Goal: Answer question/provide support: Share knowledge or assist other users

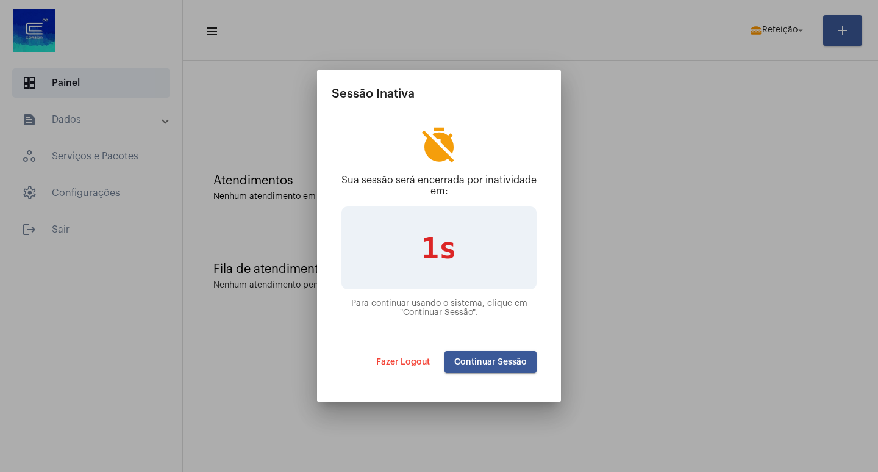
click at [476, 363] on span "Continuar Sessão" at bounding box center [490, 361] width 73 height 9
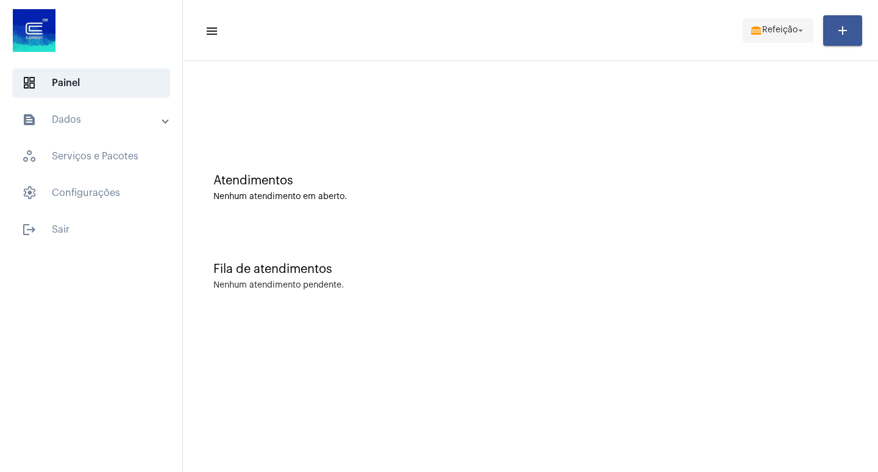
click at [766, 38] on span "lunch_dining Refeição arrow_drop_down" at bounding box center [778, 30] width 56 height 22
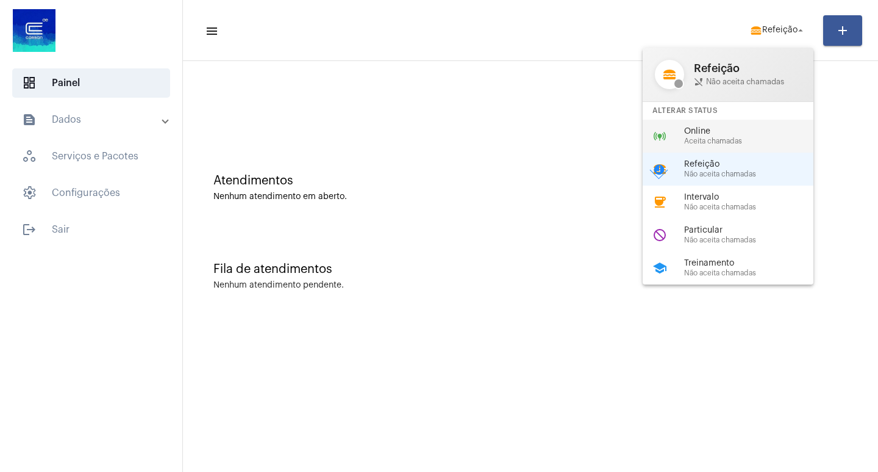
click at [709, 135] on span "Online" at bounding box center [753, 131] width 139 height 9
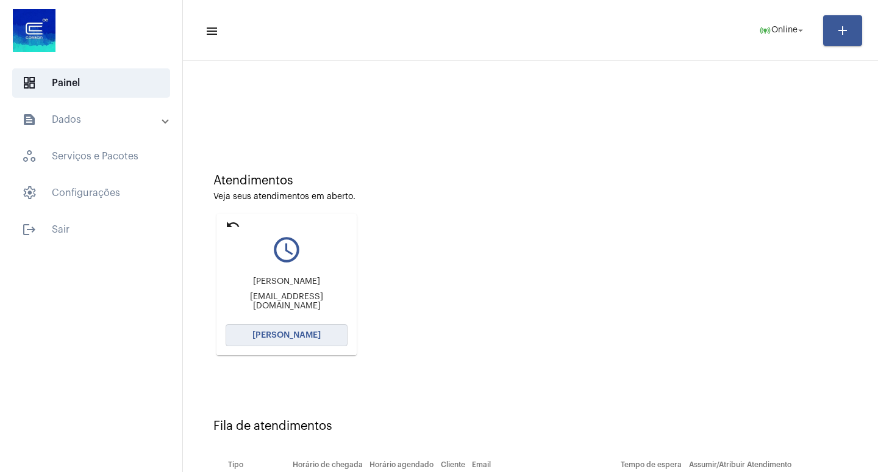
click at [285, 337] on span "[PERSON_NAME]" at bounding box center [287, 335] width 68 height 9
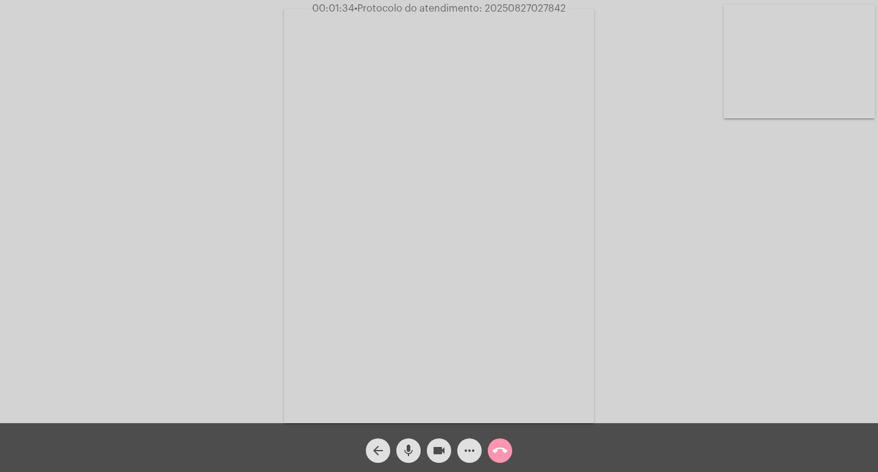
click at [466, 443] on mat-icon "more_horiz" at bounding box center [469, 450] width 15 height 15
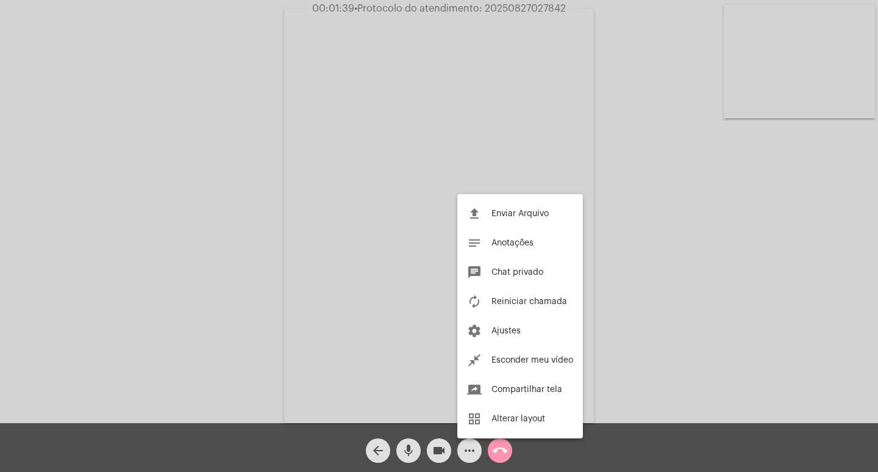
click at [243, 241] on div at bounding box center [439, 236] width 878 height 472
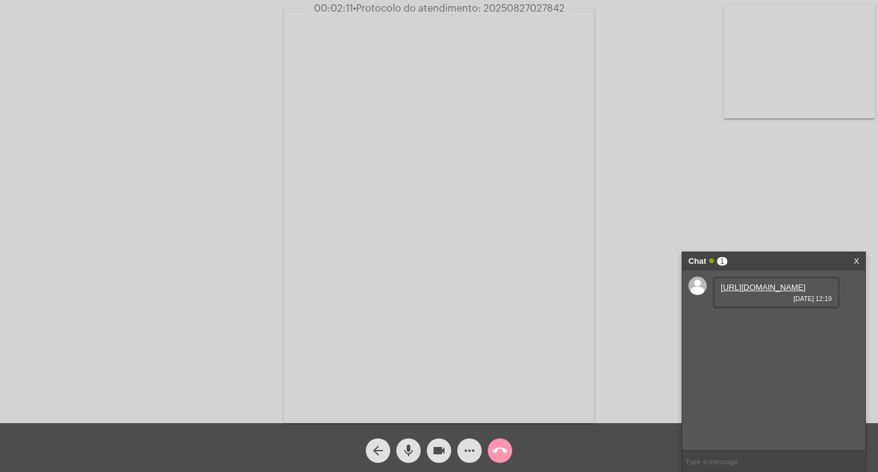
click at [775, 292] on link "https://neft-transfer-bucket.s3.amazonaws.com/temp-f99d516b-0a37-35e6-b0ee-f020…" at bounding box center [763, 286] width 85 height 9
click at [747, 326] on link "https://neft-transfer-bucket.s3.amazonaws.com/temp-bb8d59c1-7e8c-076d-6d02-05c2…" at bounding box center [763, 321] width 85 height 9
click at [781, 292] on link "https://neft-transfer-bucket.s3.amazonaws.com/temp-f99d516b-0a37-35e6-b0ee-f020…" at bounding box center [763, 286] width 85 height 9
click at [780, 361] on link "https://neft-transfer-bucket.s3.amazonaws.com/temp-63ca9100-91d8-c8d4-3833-d263…" at bounding box center [763, 356] width 85 height 9
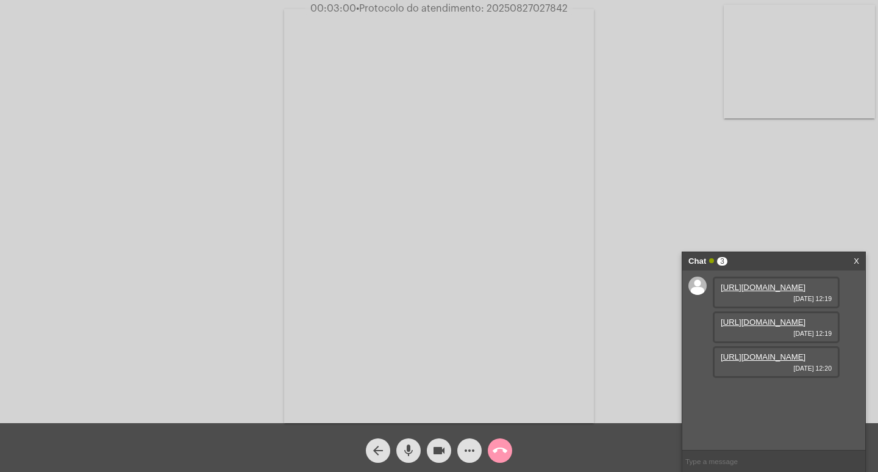
click at [766, 361] on link "https://neft-transfer-bucket.s3.amazonaws.com/temp-63ca9100-91d8-c8d4-3833-d263…" at bounding box center [763, 356] width 85 height 9
click at [761, 396] on link "https://neft-transfer-bucket.s3.amazonaws.com/temp-eaa9fd15-502b-2e2c-5c89-2f2e…" at bounding box center [763, 391] width 85 height 9
click at [761, 353] on link "https://neft-transfer-bucket.s3.amazonaws.com/temp-63ca9100-91d8-c8d4-3833-d263…" at bounding box center [763, 356] width 85 height 9
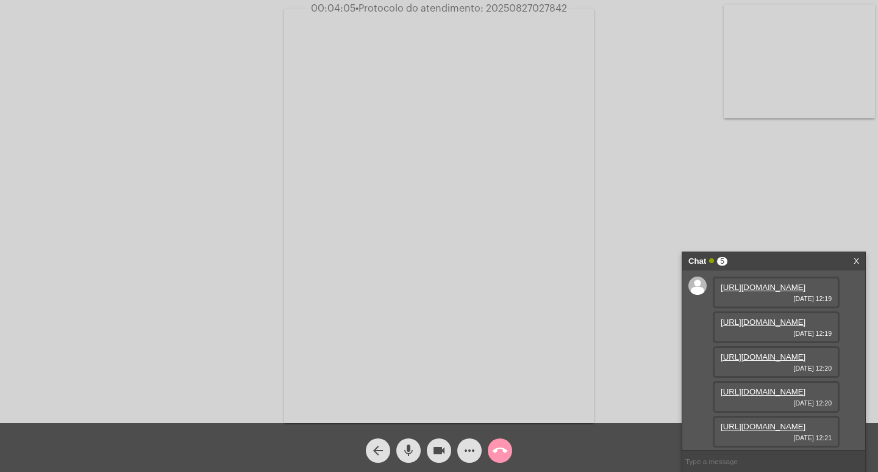
click at [753, 422] on link "https://neft-transfer-bucket.s3.amazonaws.com/temp-4436b97b-ccd3-1222-5295-22a8…" at bounding box center [763, 426] width 85 height 9
click at [733, 424] on link "https://neft-transfer-bucket.s3.amazonaws.com/temp-37fcd67a-9a9c-a3a3-b852-62a7…" at bounding box center [763, 428] width 85 height 9
click at [780, 424] on link "https://neft-transfer-bucket.s3.amazonaws.com/temp-37fcd67a-9a9c-a3a3-b852-62a7…" at bounding box center [763, 428] width 85 height 9
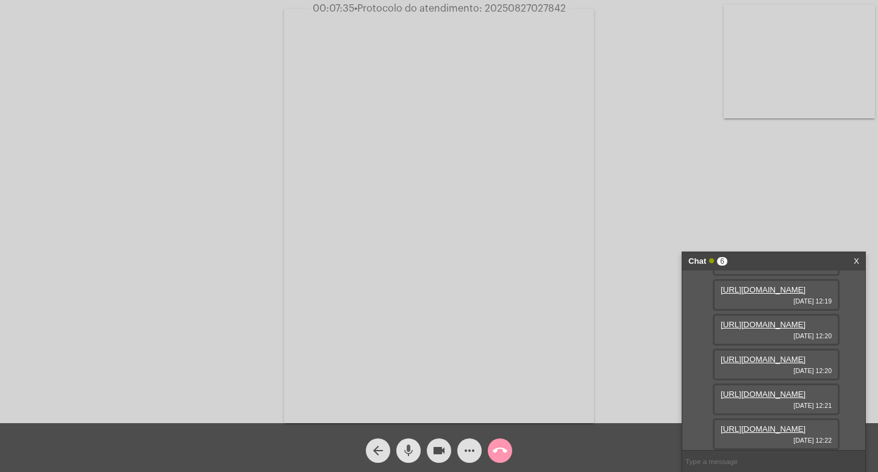
click at [408, 448] on mat-icon "mic" at bounding box center [408, 450] width 15 height 15
click at [412, 447] on mat-icon "mic_off" at bounding box center [408, 450] width 15 height 15
click at [411, 445] on mat-icon "mic" at bounding box center [408, 450] width 15 height 15
click at [406, 453] on mat-icon "mic_off" at bounding box center [408, 450] width 15 height 15
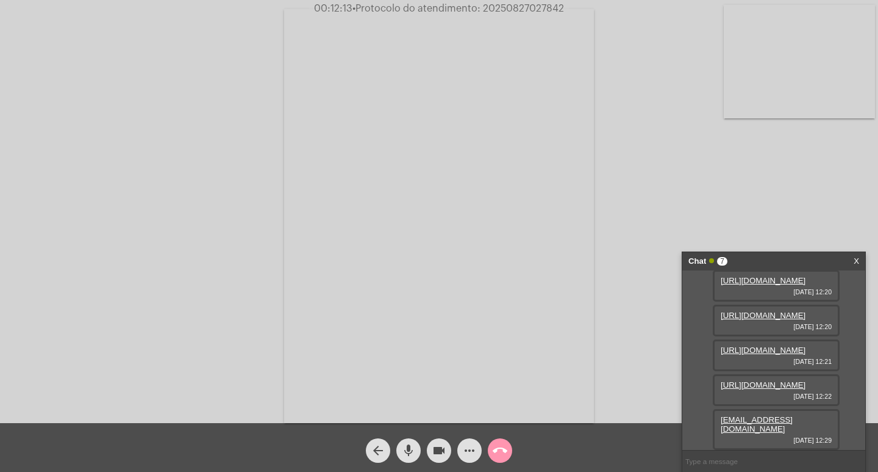
scroll to position [232, 0]
drag, startPoint x: 713, startPoint y: 426, endPoint x: 839, endPoint y: 428, distance: 125.7
click at [839, 428] on div "Wellintonacosta12@gmail.com 27/08/2025 12:29" at bounding box center [776, 429] width 127 height 41
copy link "Wellintonacosta12@gmail.com"
click at [473, 444] on mat-icon "more_horiz" at bounding box center [469, 450] width 15 height 15
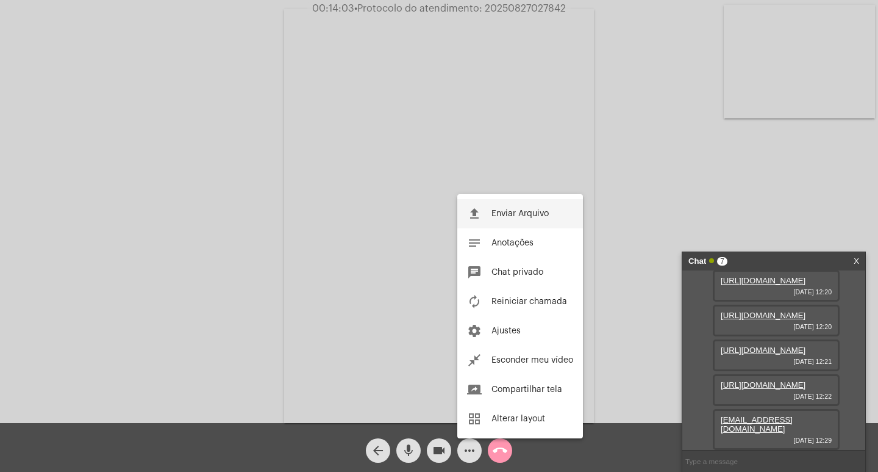
click at [497, 210] on span "Enviar Arquivo" at bounding box center [520, 213] width 57 height 9
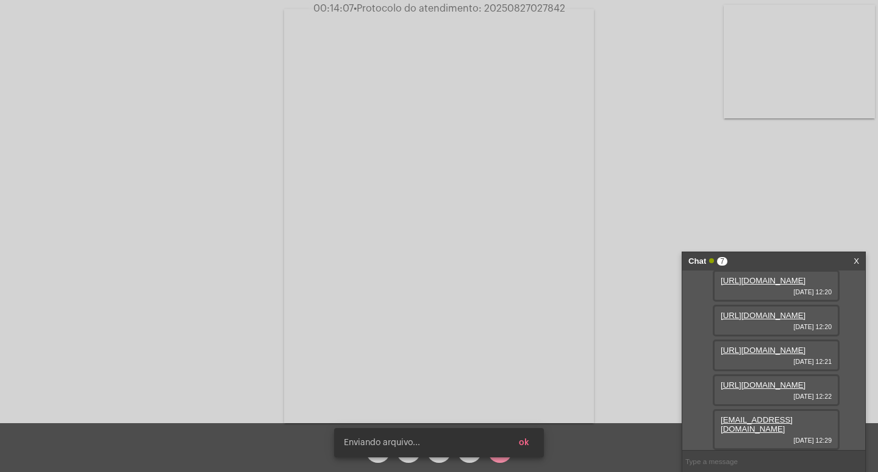
scroll to position [294, 0]
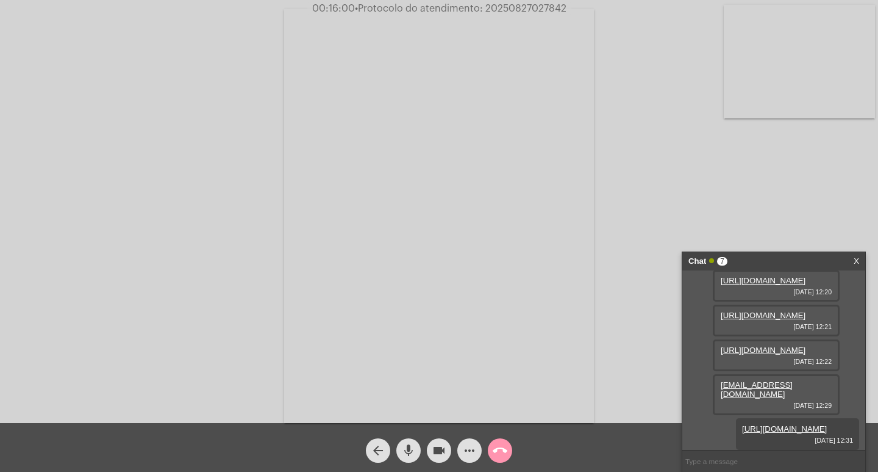
click at [411, 458] on span "mic" at bounding box center [408, 450] width 15 height 24
click at [406, 446] on mat-icon "mic_off" at bounding box center [408, 450] width 15 height 15
click at [413, 450] on mat-icon "mic" at bounding box center [408, 450] width 15 height 15
click at [403, 447] on mat-icon "mic_off" at bounding box center [408, 450] width 15 height 15
click at [509, 450] on button "call_end" at bounding box center [500, 450] width 24 height 24
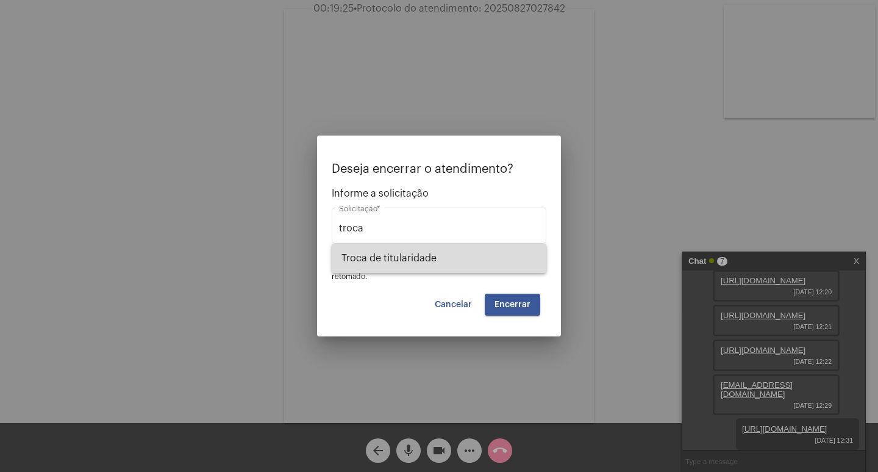
click at [420, 251] on span "Troca de titularidade" at bounding box center [439, 257] width 195 height 29
type input "Troca de titularidade"
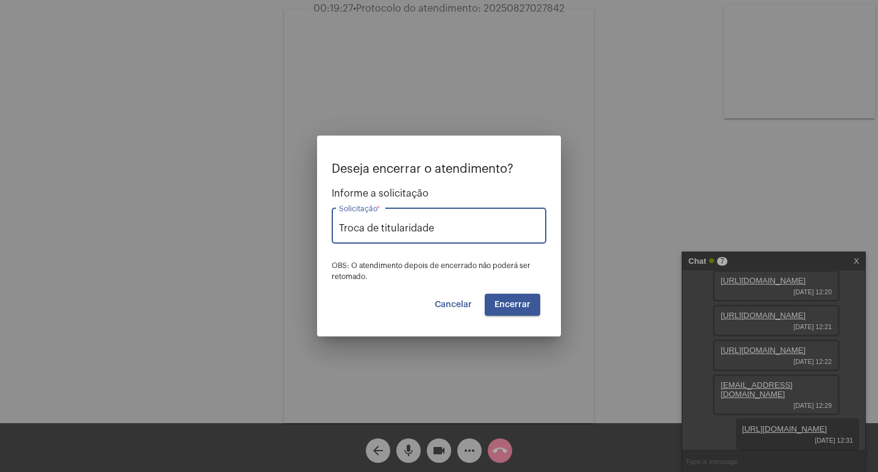
click at [454, 301] on span "Cancelar" at bounding box center [453, 304] width 37 height 9
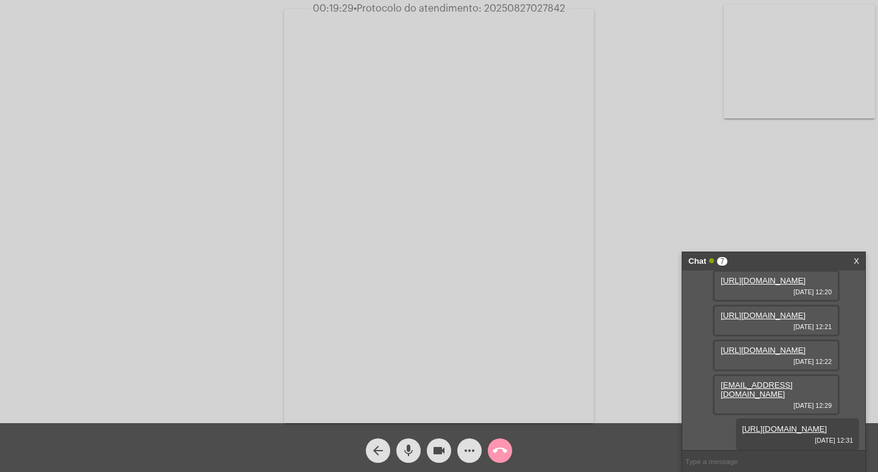
drag, startPoint x: 485, startPoint y: 9, endPoint x: 570, endPoint y: 4, distance: 85.0
click at [570, 4] on div "00:19:29 • Protocolo do atendimento: 20250827027842" at bounding box center [439, 8] width 878 height 11
copy span "20250827027842"
click at [496, 449] on mat-icon "call_end" at bounding box center [500, 450] width 15 height 15
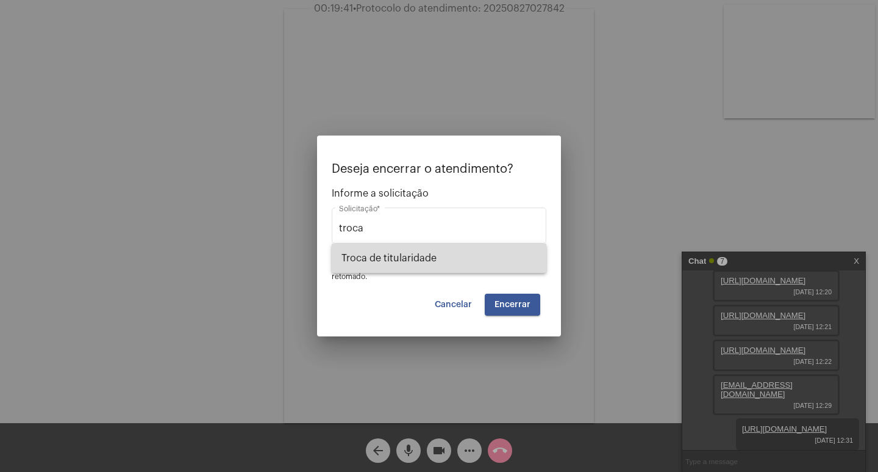
click at [440, 267] on span "Troca de titularidade" at bounding box center [439, 257] width 195 height 29
type input "Troca de titularidade"
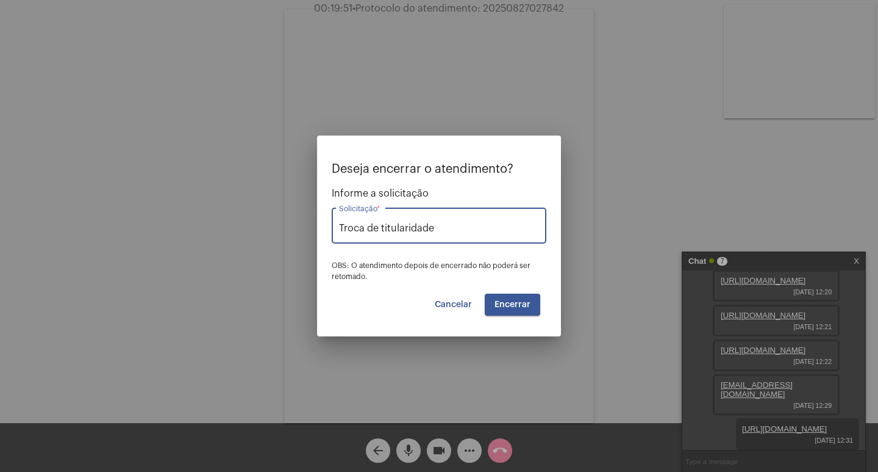
click at [501, 303] on span "Encerrar" at bounding box center [513, 304] width 36 height 9
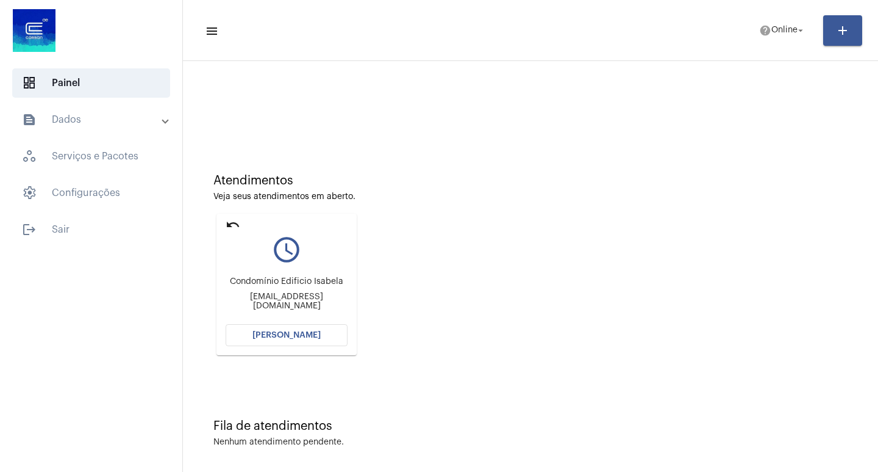
click at [231, 224] on mat-icon "undo" at bounding box center [233, 224] width 15 height 15
click at [498, 328] on div "Atendimentos Veja seus atendimentos em aberto. undo query_builder Condomínio Ed…" at bounding box center [530, 259] width 683 height 245
click at [295, 332] on span "[PERSON_NAME]" at bounding box center [287, 335] width 68 height 9
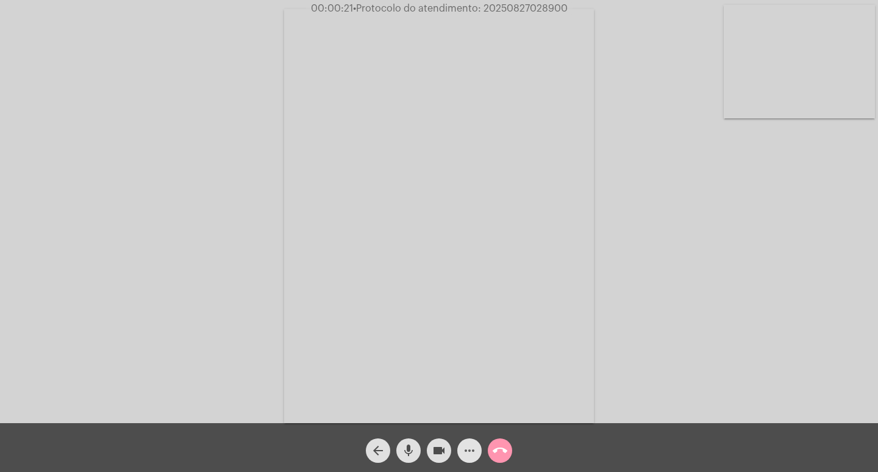
click at [465, 455] on mat-icon "more_horiz" at bounding box center [469, 450] width 15 height 15
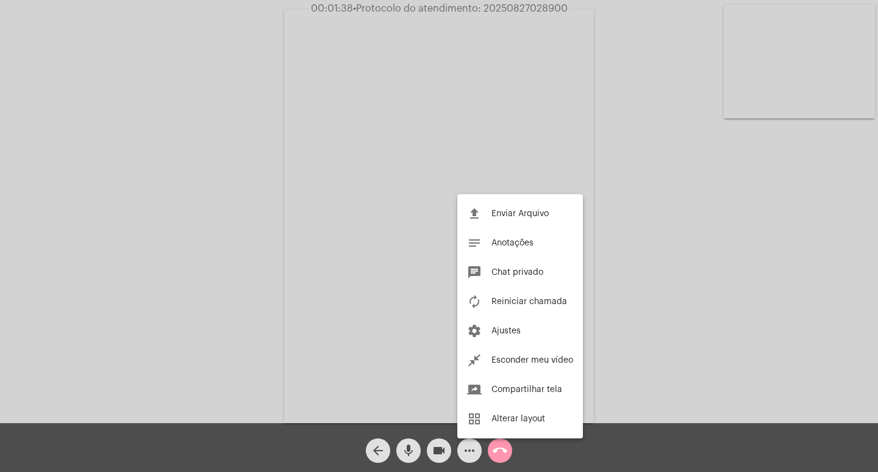
click at [392, 368] on div at bounding box center [439, 236] width 878 height 472
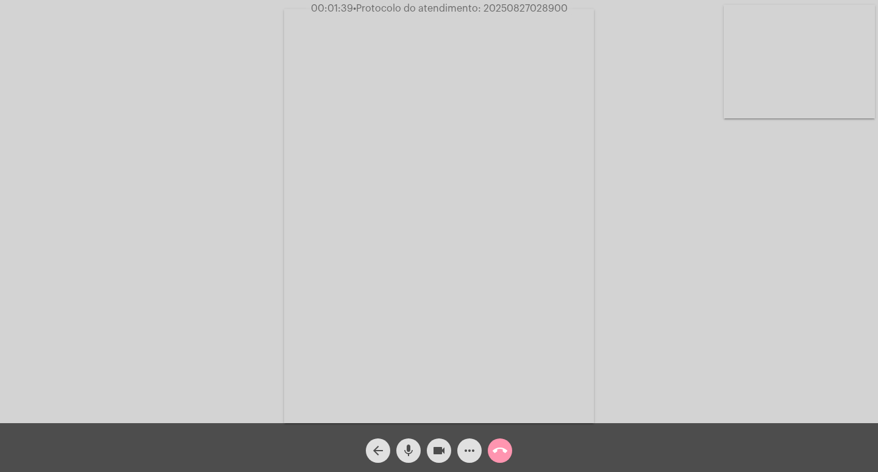
click at [414, 448] on mat-icon "mic" at bounding box center [408, 450] width 15 height 15
click at [414, 448] on mat-icon "mic_off" at bounding box center [408, 450] width 15 height 15
click at [414, 448] on mat-icon "mic" at bounding box center [408, 450] width 15 height 15
click at [443, 445] on mat-icon "videocam" at bounding box center [439, 450] width 15 height 15
click at [436, 448] on mat-icon "videocam_off" at bounding box center [439, 450] width 15 height 15
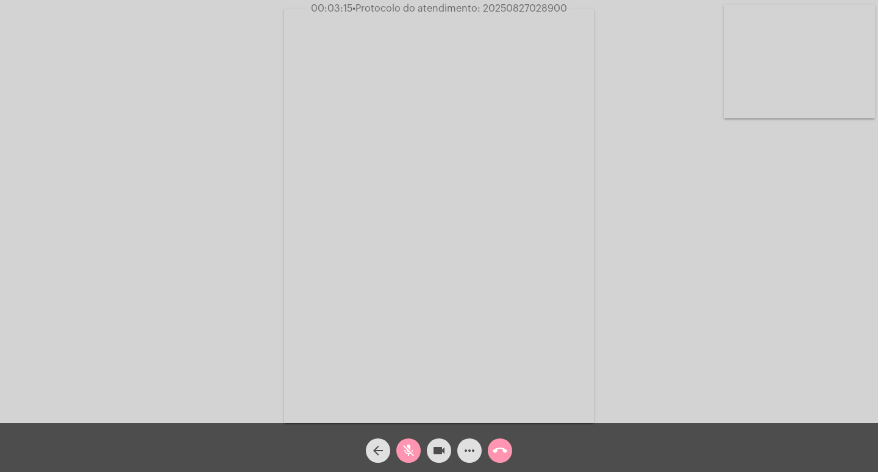
click at [411, 450] on mat-icon "mic_off" at bounding box center [408, 450] width 15 height 15
click at [493, 453] on mat-icon "call_end" at bounding box center [500, 450] width 15 height 15
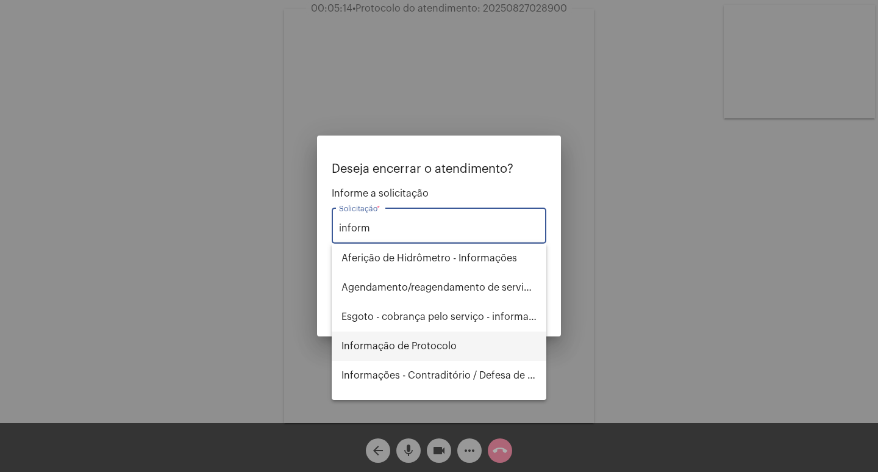
click at [426, 343] on span "Informação de Protocolo" at bounding box center [439, 345] width 195 height 29
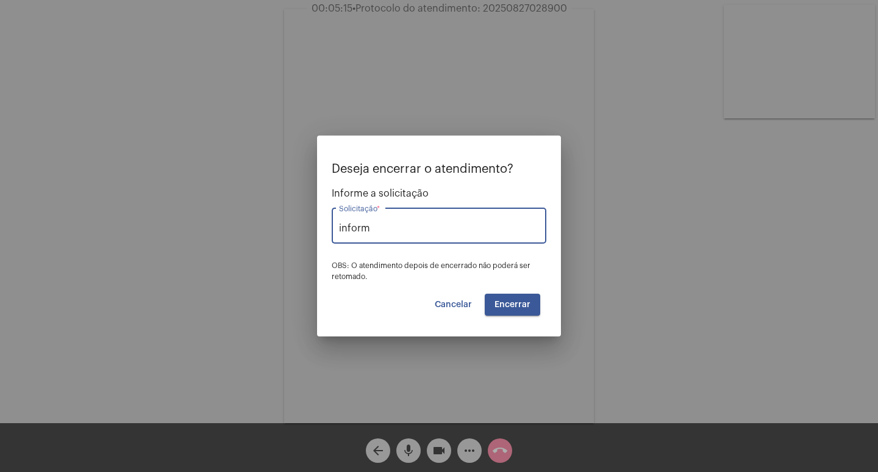
type input "Informação de Protocolo"
click at [513, 304] on span "Encerrar" at bounding box center [513, 304] width 36 height 9
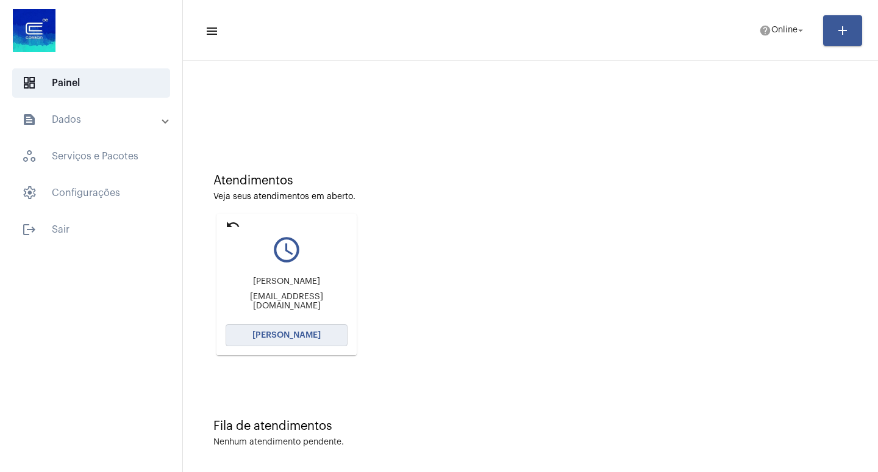
click at [340, 336] on button "[PERSON_NAME]" at bounding box center [287, 335] width 122 height 22
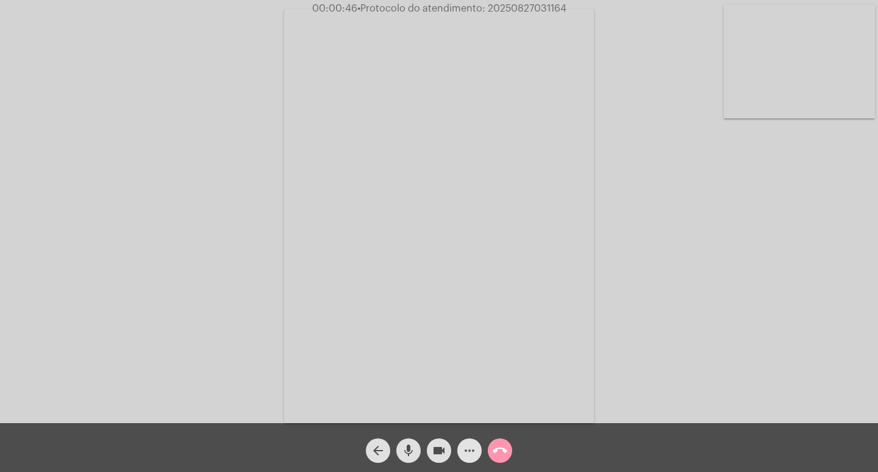
click at [463, 448] on mat-icon "more_horiz" at bounding box center [469, 450] width 15 height 15
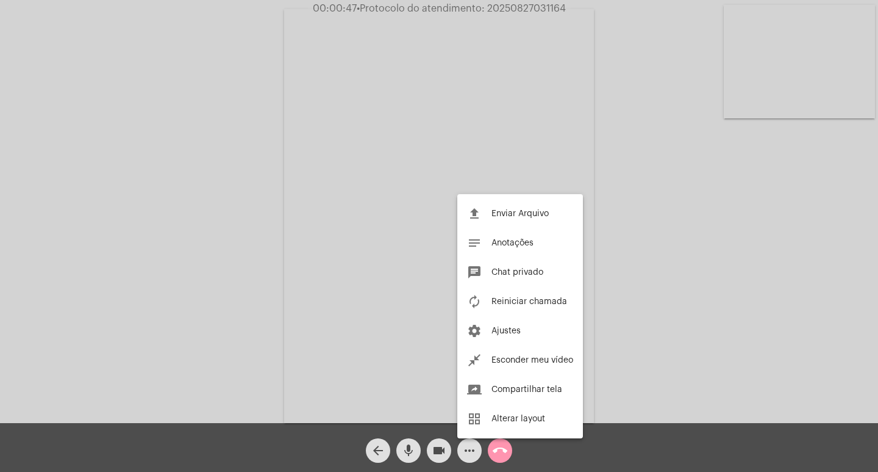
click at [375, 348] on div at bounding box center [439, 236] width 878 height 472
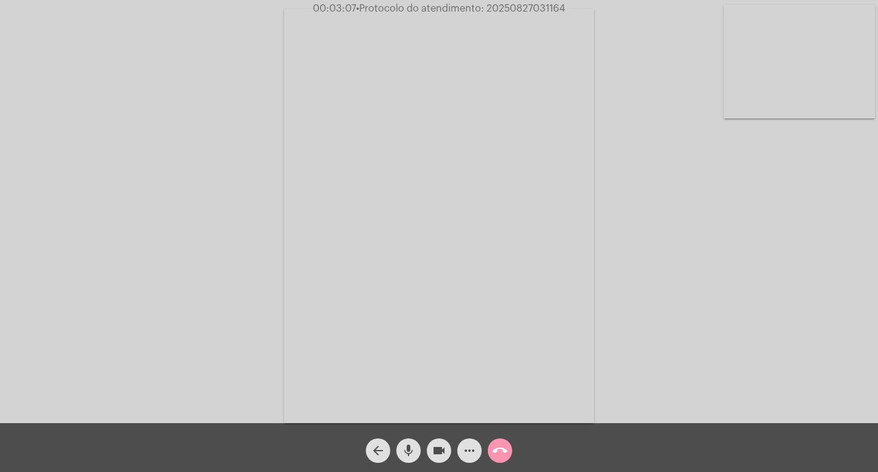
click at [445, 451] on mat-icon "videocam" at bounding box center [439, 450] width 15 height 15
click at [409, 453] on mat-icon "mic" at bounding box center [408, 450] width 15 height 15
click at [439, 451] on mat-icon "videocam_off" at bounding box center [439, 450] width 15 height 15
click at [414, 456] on mat-icon "mic_off" at bounding box center [408, 450] width 15 height 15
click at [412, 451] on mat-icon "mic" at bounding box center [408, 450] width 15 height 15
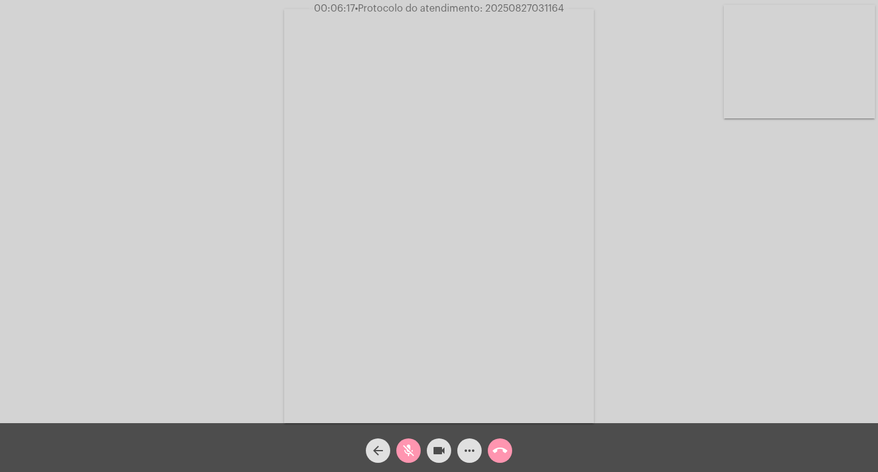
click at [437, 448] on mat-icon "videocam" at bounding box center [439, 450] width 15 height 15
click at [430, 451] on button "videocam_off" at bounding box center [439, 450] width 24 height 24
click at [415, 447] on mat-icon "mic_off" at bounding box center [408, 450] width 15 height 15
click at [476, 452] on mat-icon "more_horiz" at bounding box center [469, 450] width 15 height 15
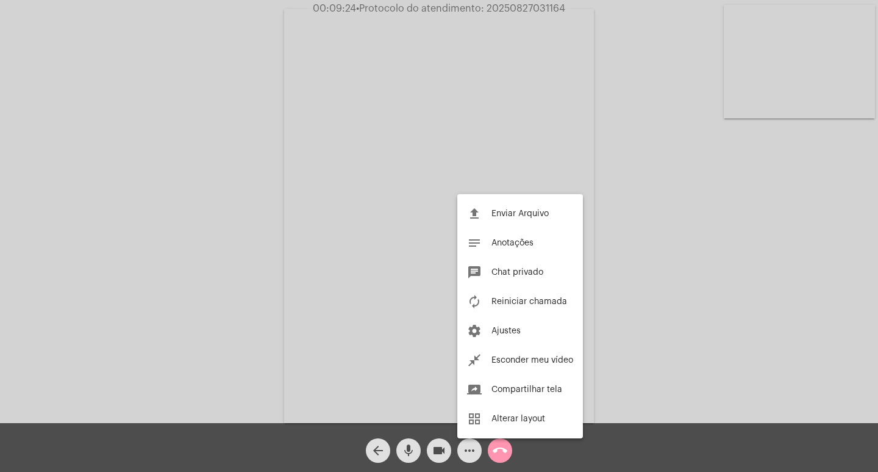
click at [250, 191] on div at bounding box center [439, 236] width 878 height 472
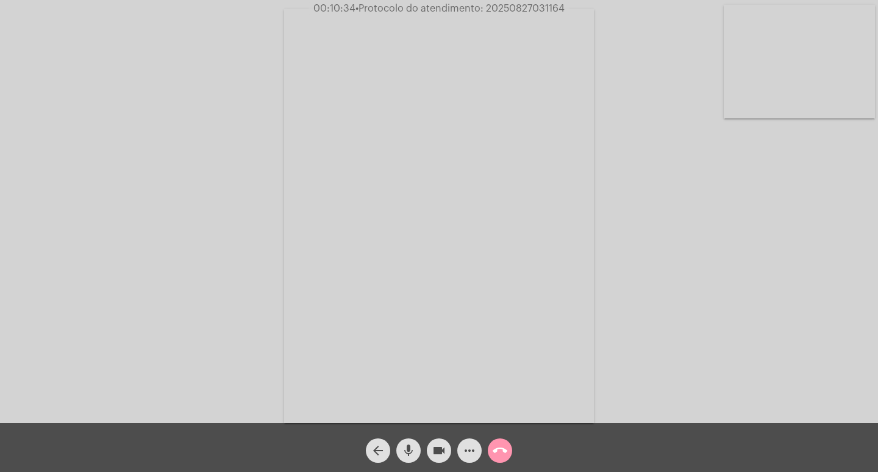
click at [468, 459] on span "more_horiz" at bounding box center [469, 450] width 15 height 24
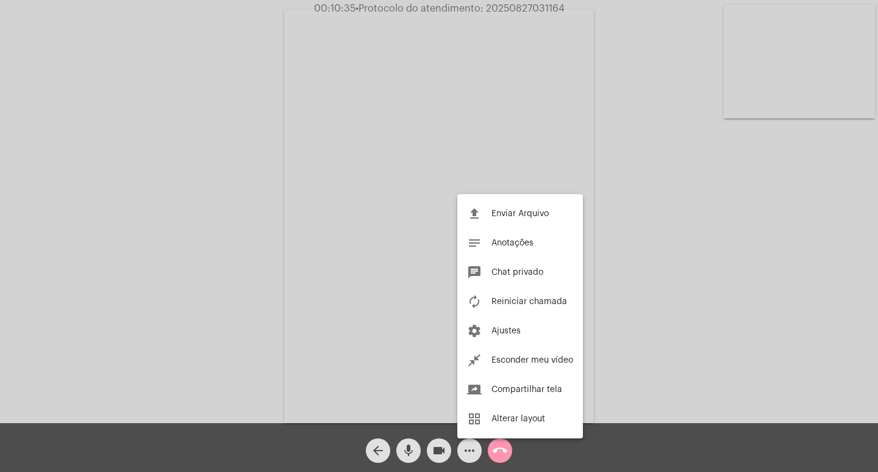
click at [237, 336] on div at bounding box center [439, 236] width 878 height 472
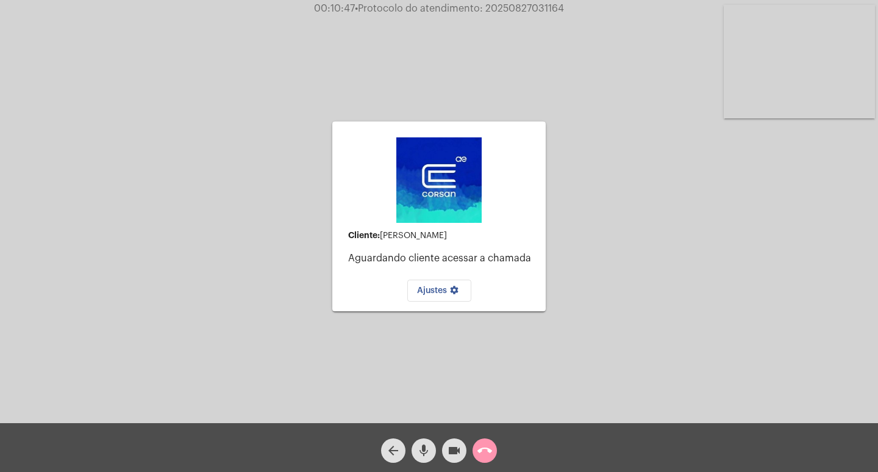
click at [489, 451] on mat-icon "call_end" at bounding box center [485, 450] width 15 height 15
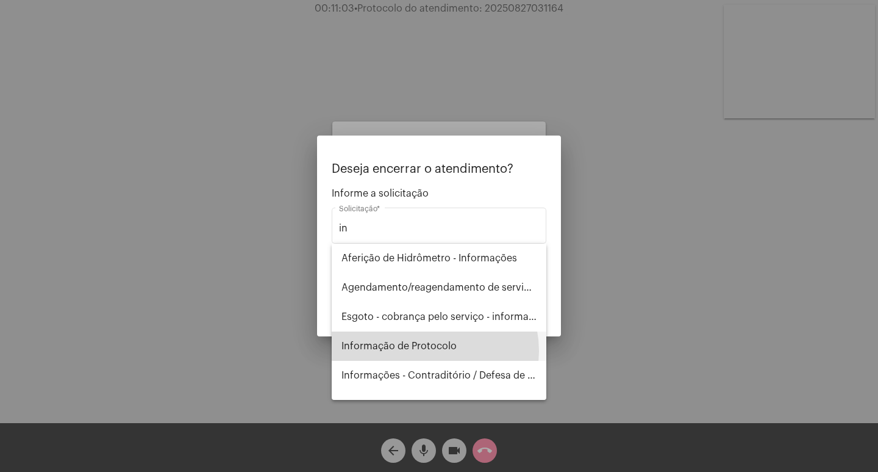
click at [426, 351] on span "Informação de Protocolo" at bounding box center [439, 345] width 195 height 29
type input "Informação de Protocolo"
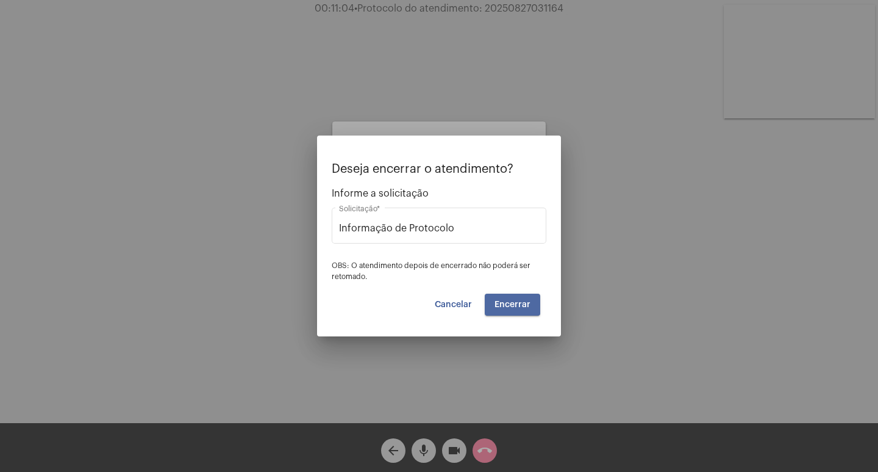
click at [503, 297] on button "Encerrar" at bounding box center [513, 304] width 56 height 22
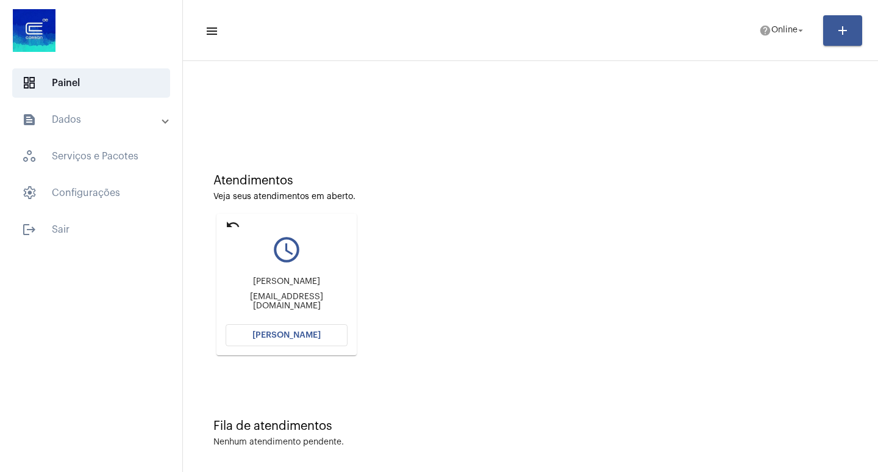
click at [230, 223] on mat-icon "undo" at bounding box center [233, 224] width 15 height 15
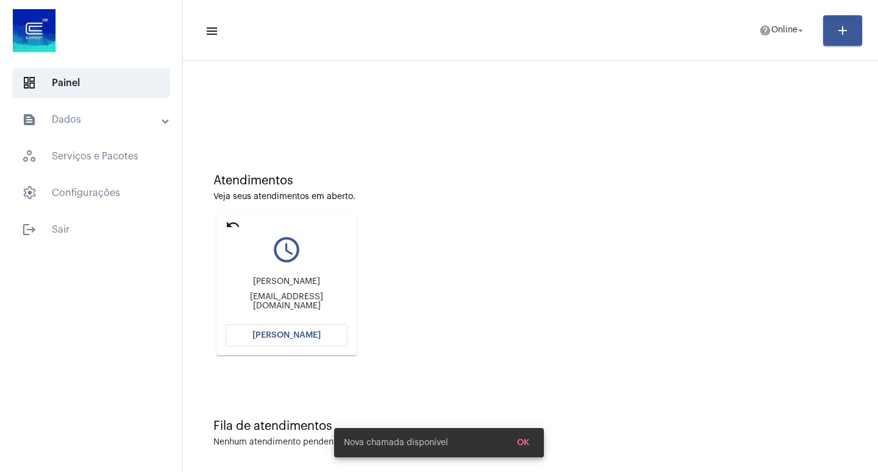
click at [230, 224] on mat-icon "undo" at bounding box center [233, 224] width 15 height 15
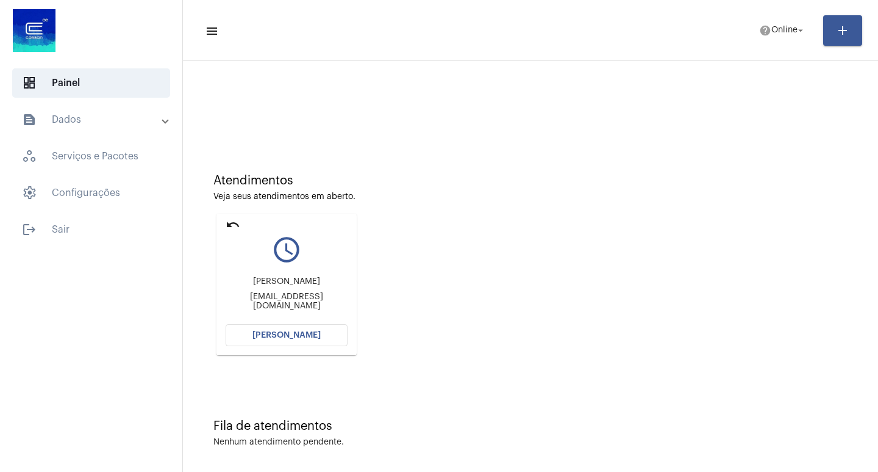
click at [321, 327] on button "[PERSON_NAME]" at bounding box center [287, 335] width 122 height 22
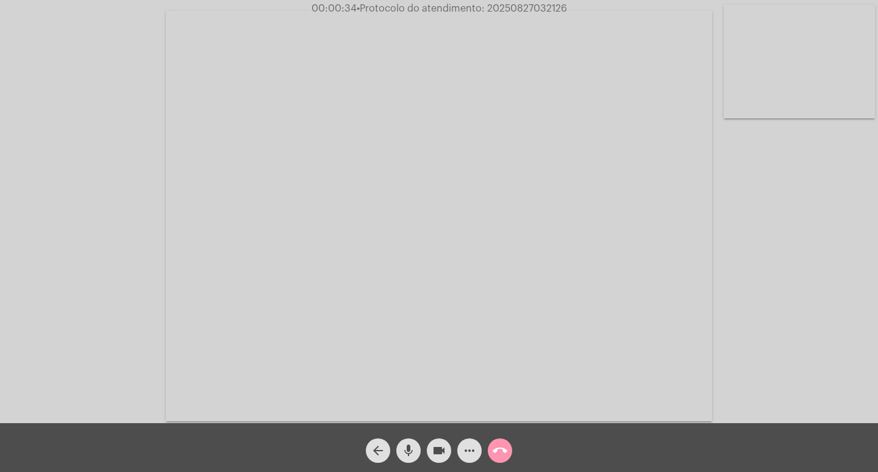
click at [400, 448] on button "mic" at bounding box center [409, 450] width 24 height 24
click at [408, 437] on div "mic_off" at bounding box center [408, 447] width 31 height 31
click at [409, 442] on span "mic" at bounding box center [408, 450] width 15 height 24
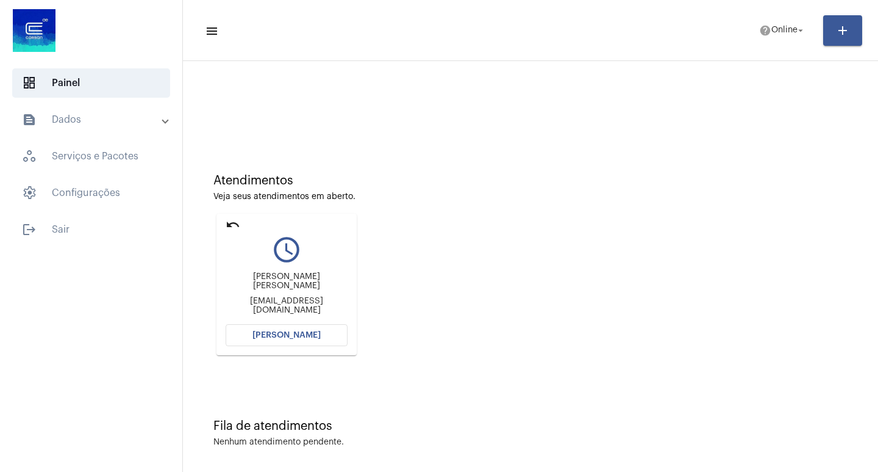
click at [224, 224] on mat-card "undo query_builder [PERSON_NAME] [PERSON_NAME] [EMAIL_ADDRESS][DOMAIN_NAME] [PE…" at bounding box center [287, 285] width 140 height 142
click at [228, 228] on mat-icon "undo" at bounding box center [233, 224] width 15 height 15
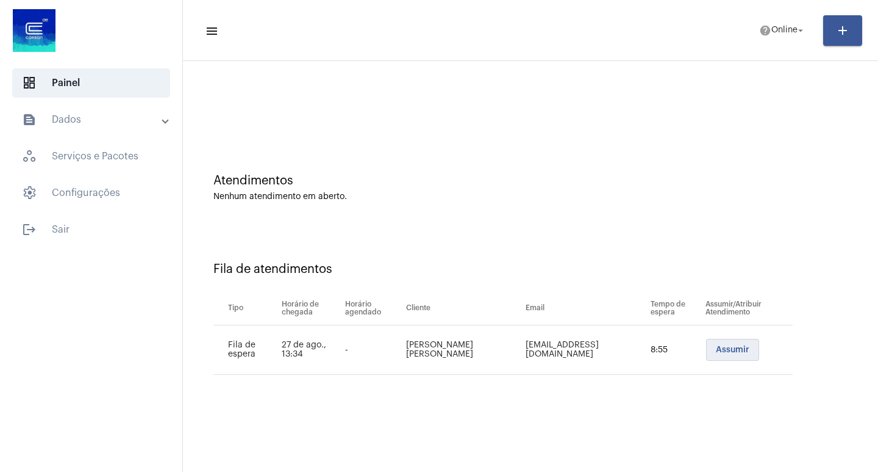
click at [738, 356] on button "Assumir" at bounding box center [732, 350] width 53 height 22
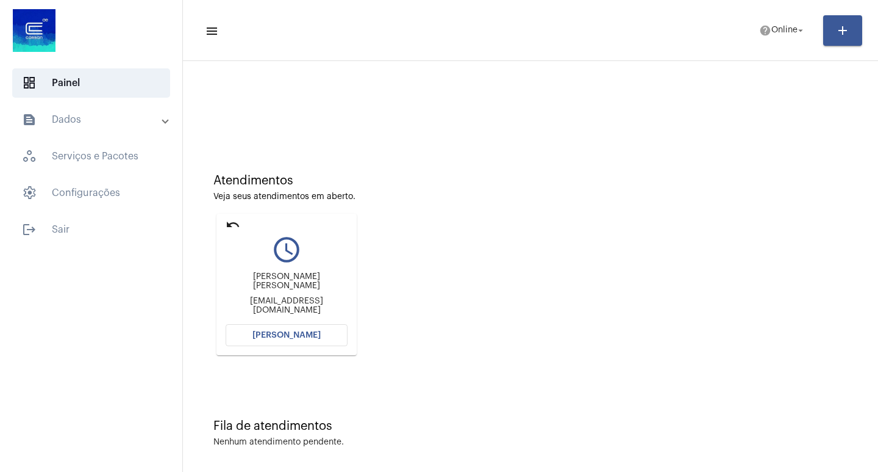
click at [307, 337] on span "[PERSON_NAME]" at bounding box center [287, 335] width 68 height 9
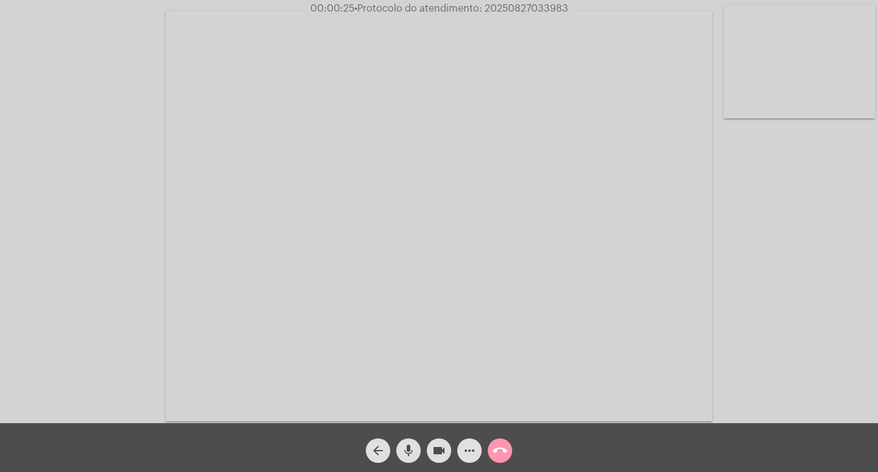
click at [440, 442] on span "videocam" at bounding box center [439, 450] width 15 height 24
drag, startPoint x: 396, startPoint y: 450, endPoint x: 405, endPoint y: 450, distance: 9.2
click at [398, 451] on div "mic" at bounding box center [408, 447] width 31 height 31
click at [405, 450] on mat-icon "mic_off" at bounding box center [408, 450] width 15 height 15
click at [405, 450] on mat-icon "mic" at bounding box center [408, 450] width 15 height 15
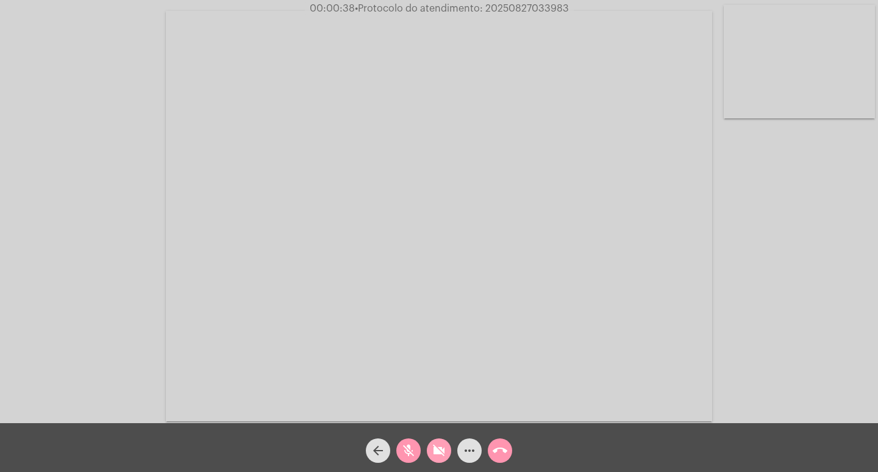
click at [440, 449] on mat-icon "videocam_off" at bounding box center [439, 450] width 15 height 15
click at [412, 447] on mat-icon "mic_off" at bounding box center [408, 450] width 15 height 15
click at [459, 447] on button "more_horiz" at bounding box center [470, 450] width 24 height 24
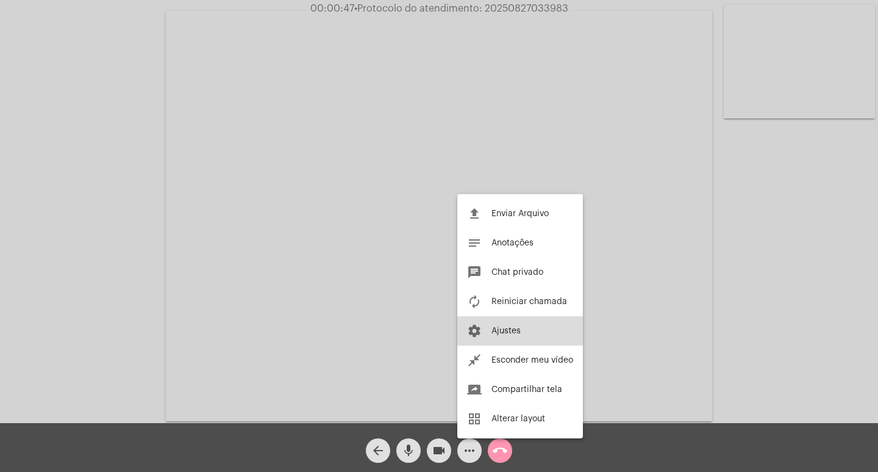
click at [506, 318] on button "settings Ajustes" at bounding box center [521, 330] width 126 height 29
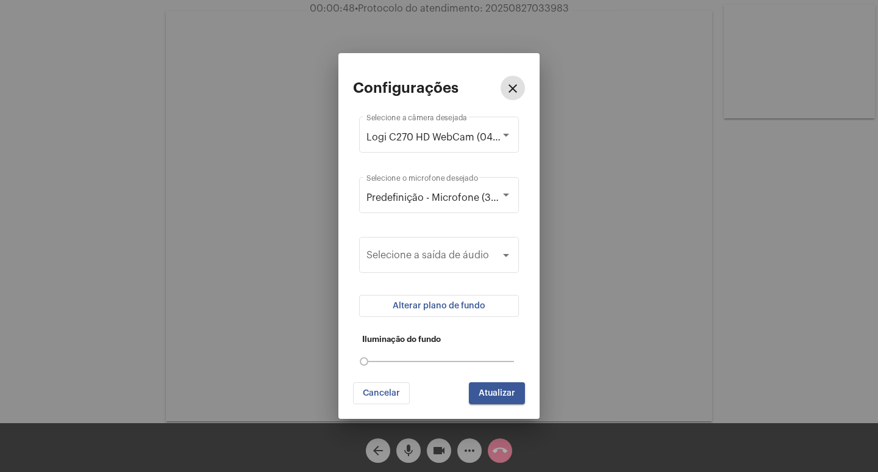
click at [483, 301] on span "Alterar plano de fundo" at bounding box center [439, 305] width 93 height 9
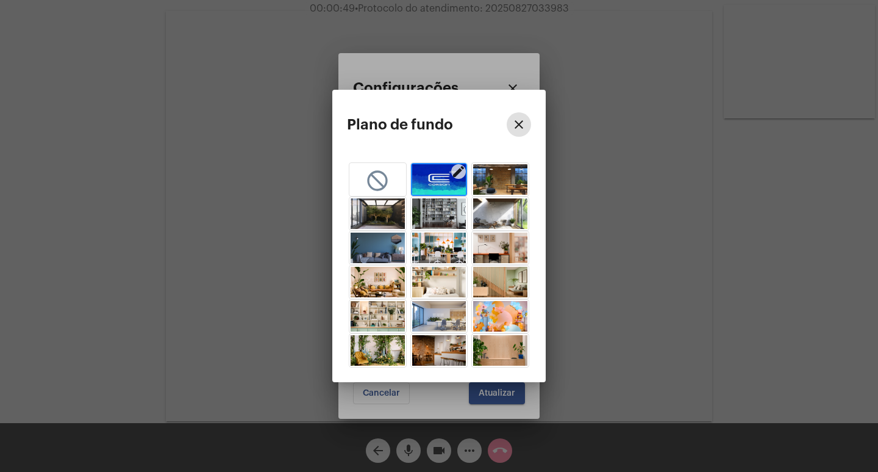
click at [439, 182] on img "button" at bounding box center [439, 179] width 54 height 31
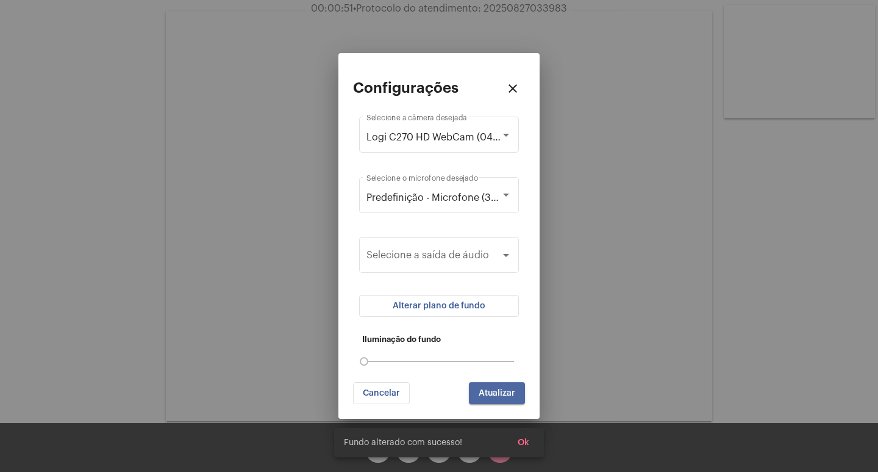
click at [481, 384] on button "Atualizar" at bounding box center [497, 393] width 56 height 22
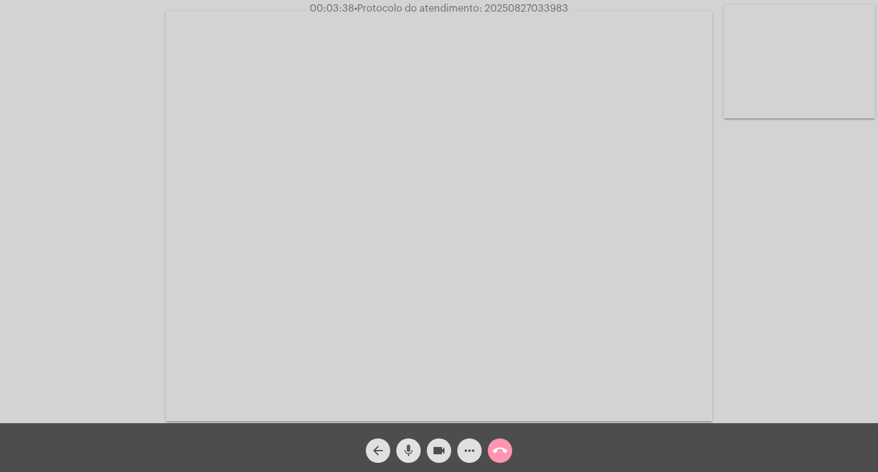
click at [410, 452] on mat-icon "mic" at bounding box center [408, 450] width 15 height 15
click at [447, 446] on button "videocam" at bounding box center [439, 450] width 24 height 24
click at [429, 442] on button "videocam_off" at bounding box center [439, 450] width 24 height 24
click at [410, 444] on mat-icon "mic_off" at bounding box center [408, 450] width 15 height 15
click at [412, 452] on mat-icon "mic" at bounding box center [408, 450] width 15 height 15
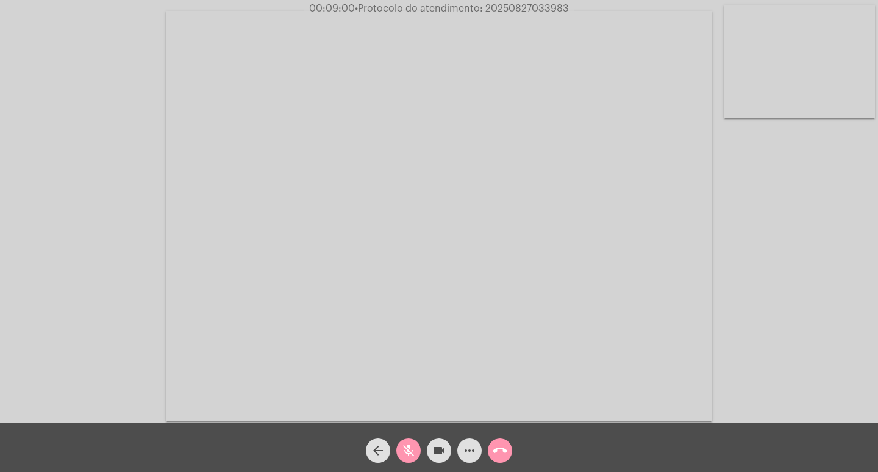
click at [433, 448] on mat-icon "videocam" at bounding box center [439, 450] width 15 height 15
click at [433, 456] on mat-icon "videocam_off" at bounding box center [439, 450] width 15 height 15
click at [414, 454] on mat-icon "mic_off" at bounding box center [408, 450] width 15 height 15
click at [462, 447] on button "more_horiz" at bounding box center [470, 450] width 24 height 24
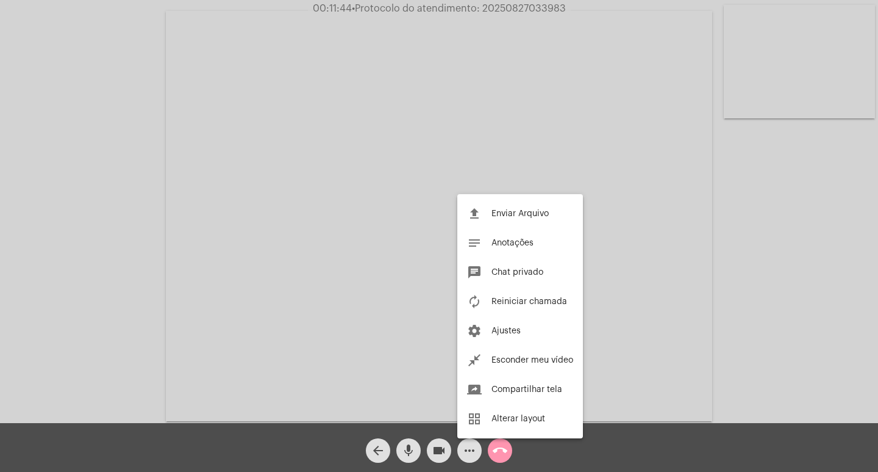
click at [310, 423] on div at bounding box center [439, 236] width 878 height 472
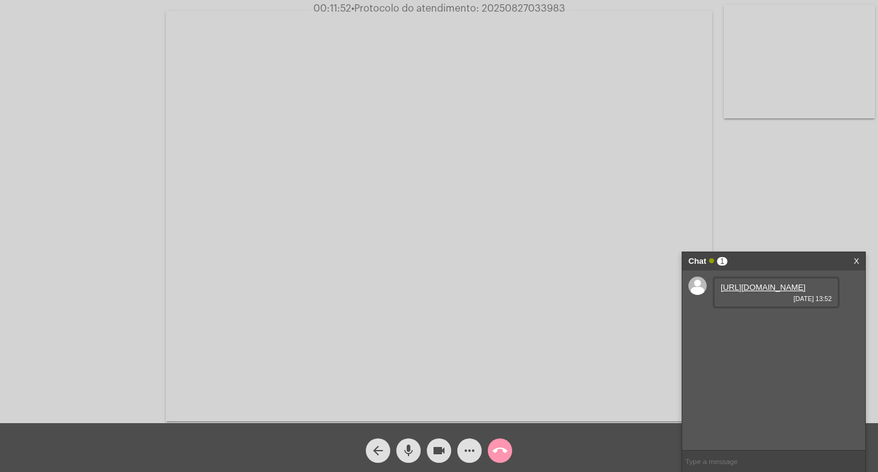
click at [791, 292] on link "[URL][DOMAIN_NAME]" at bounding box center [763, 286] width 85 height 9
click at [729, 326] on link "[URL][DOMAIN_NAME]" at bounding box center [763, 321] width 85 height 9
click at [409, 458] on span "mic" at bounding box center [408, 450] width 15 height 24
click at [409, 458] on span "mic_off" at bounding box center [408, 450] width 15 height 24
click at [409, 458] on span "mic" at bounding box center [408, 450] width 15 height 24
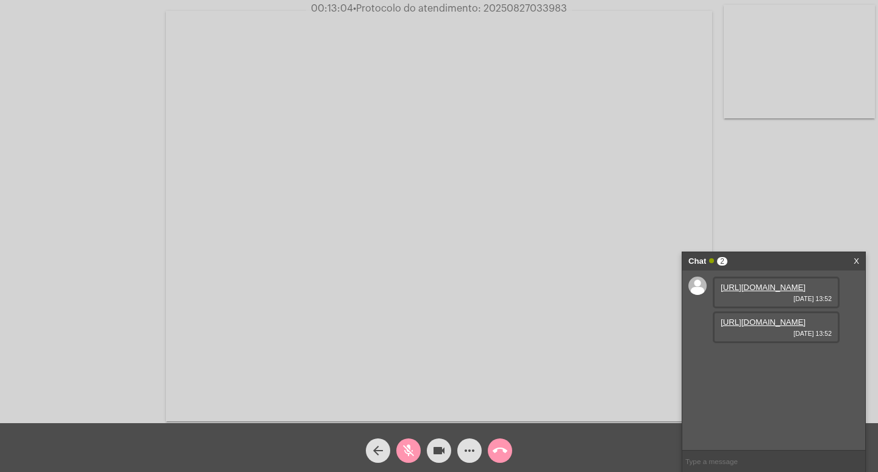
click at [443, 457] on mat-icon "videocam" at bounding box center [439, 450] width 15 height 15
click at [405, 450] on mat-icon "mic_off" at bounding box center [408, 450] width 15 height 15
click at [443, 454] on mat-icon "videocam_off" at bounding box center [439, 450] width 15 height 15
click at [743, 361] on span "29.744.778/0247-03" at bounding box center [757, 356] width 72 height 9
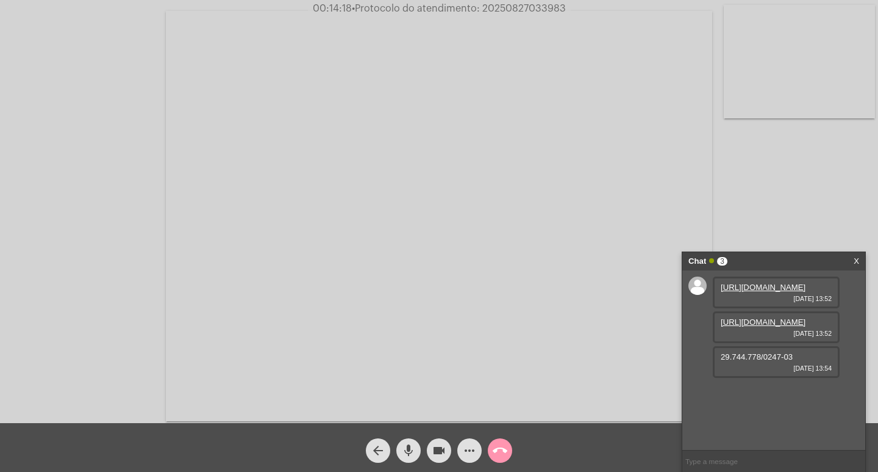
click at [743, 361] on span "29.744.778/0247-03" at bounding box center [757, 356] width 72 height 9
copy span "29.744.778/0247-03"
click at [407, 452] on mat-icon "mic" at bounding box center [408, 450] width 15 height 15
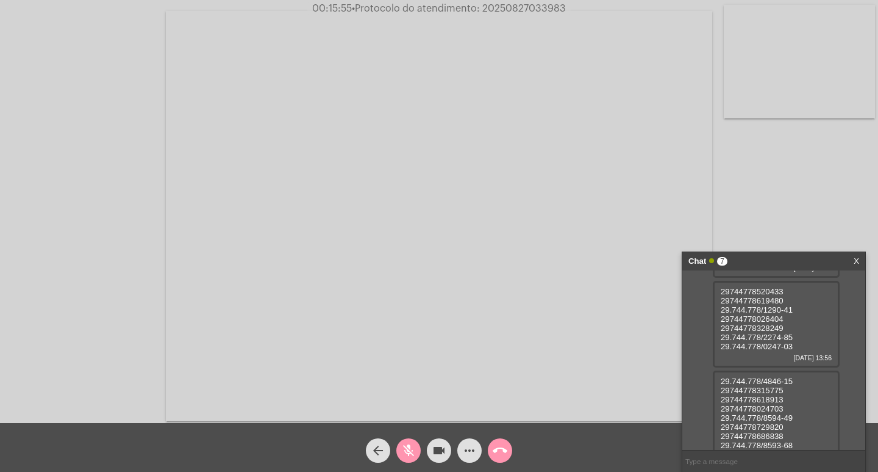
scroll to position [360, 0]
click at [407, 455] on mat-icon "mic_off" at bounding box center [408, 450] width 15 height 15
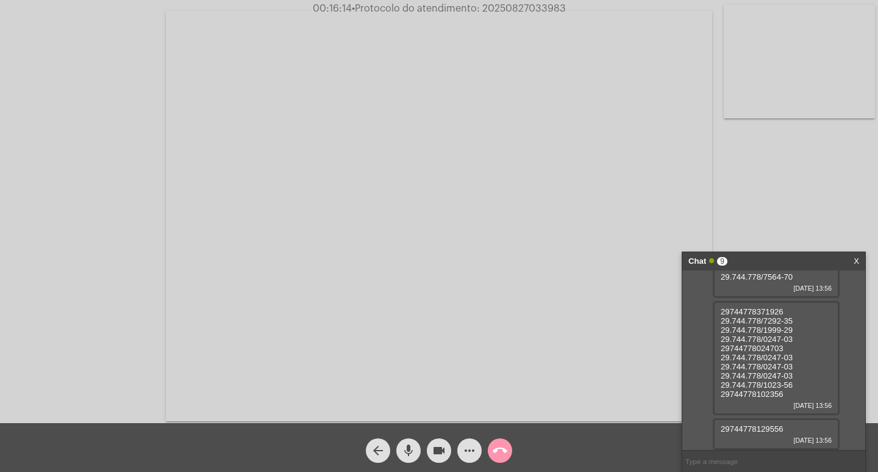
scroll to position [512, 0]
click at [412, 451] on mat-icon "mic" at bounding box center [408, 450] width 15 height 15
click at [434, 454] on mat-icon "videocam" at bounding box center [439, 450] width 15 height 15
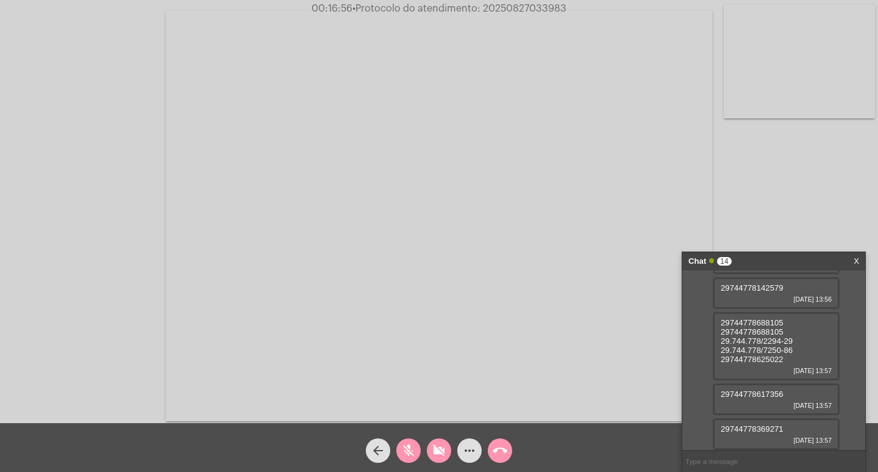
scroll to position [832, 0]
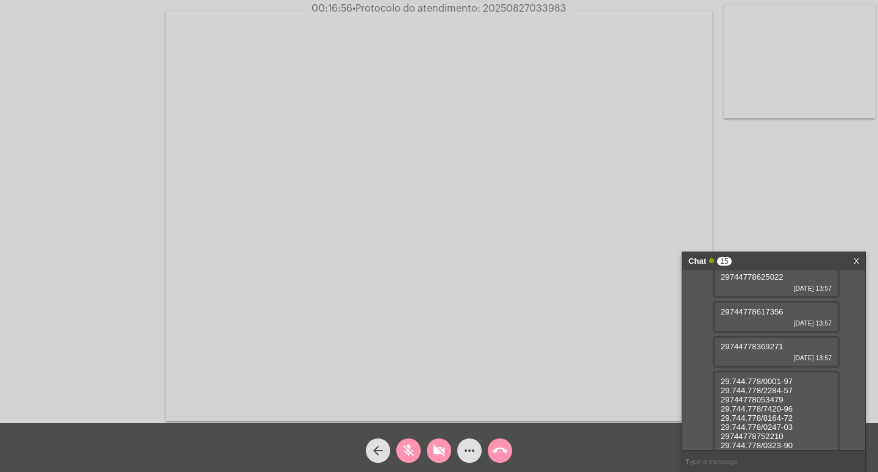
click at [414, 445] on mat-icon "mic_off" at bounding box center [408, 450] width 15 height 15
click at [432, 455] on mat-icon "videocam_off" at bounding box center [439, 450] width 15 height 15
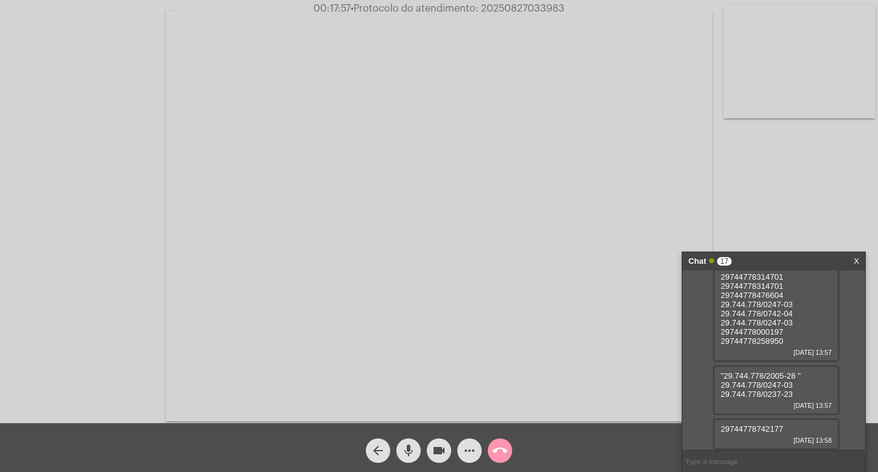
scroll to position [1092, 0]
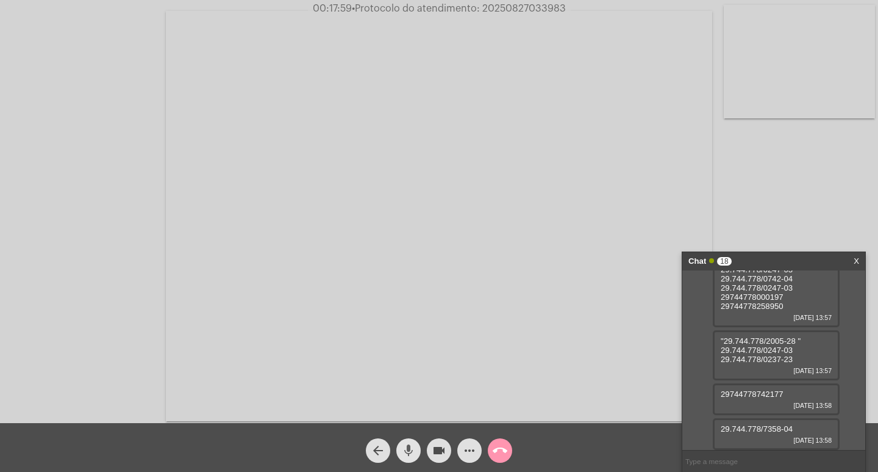
click at [405, 447] on mat-icon "mic" at bounding box center [408, 450] width 15 height 15
click at [709, 366] on div "[URL][DOMAIN_NAME] [DATE] 13:52 [URL][DOMAIN_NAME] [DATE] 13:[PHONE_NUMBER]/024…" at bounding box center [774, 359] width 183 height 179
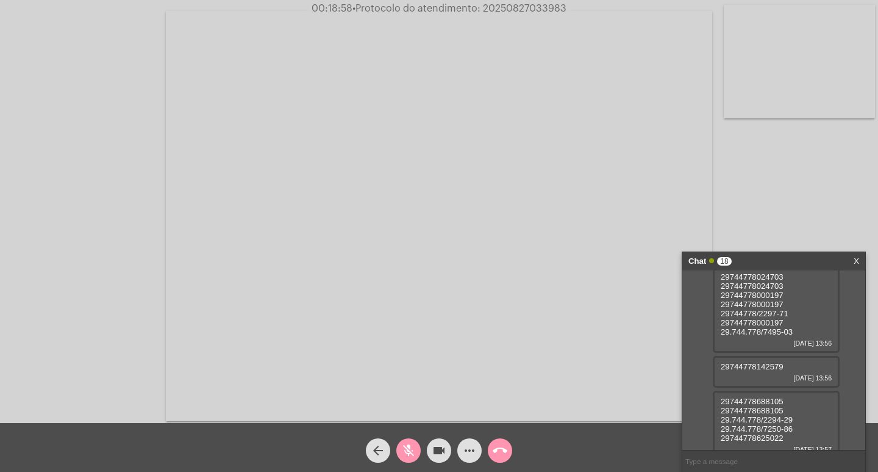
scroll to position [1037, 0]
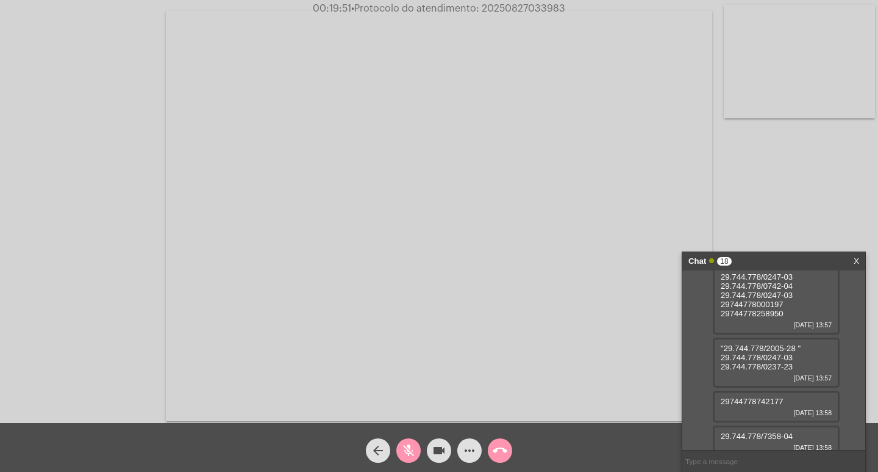
click at [406, 456] on mat-icon "mic_off" at bounding box center [408, 450] width 15 height 15
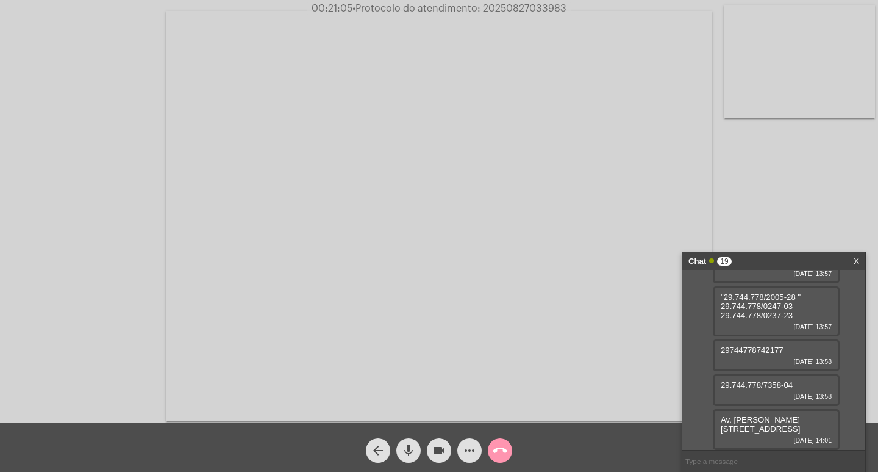
scroll to position [1171, 0]
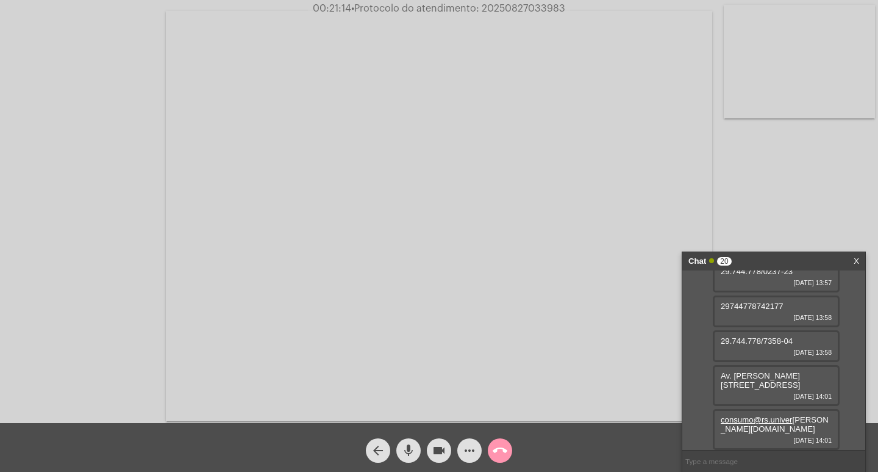
click at [404, 459] on span "mic" at bounding box center [408, 450] width 15 height 24
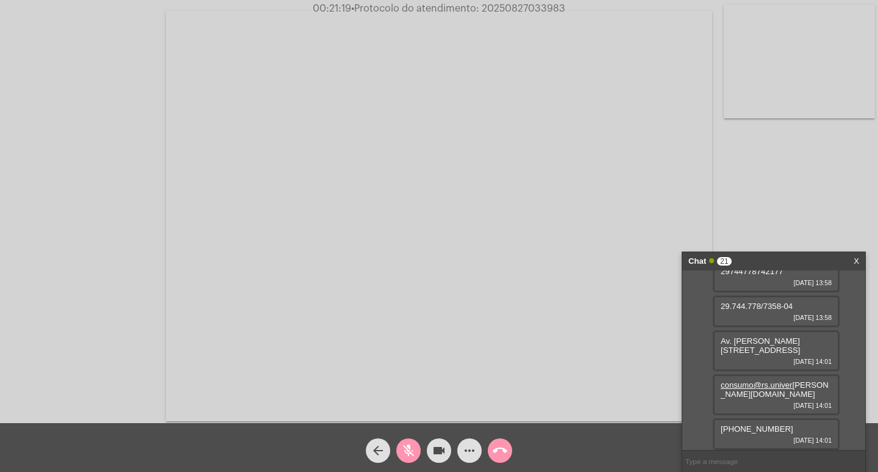
scroll to position [1205, 0]
drag, startPoint x: 719, startPoint y: 416, endPoint x: 830, endPoint y: 396, distance: 112.8
click at [830, 371] on div "Av. [PERSON_NAME][STREET_ADDRESS] [DATE] 14:01" at bounding box center [776, 350] width 127 height 41
copy span "Av. [PERSON_NAME][STREET_ADDRESS]"
click at [411, 451] on mat-icon "mic_off" at bounding box center [408, 450] width 15 height 15
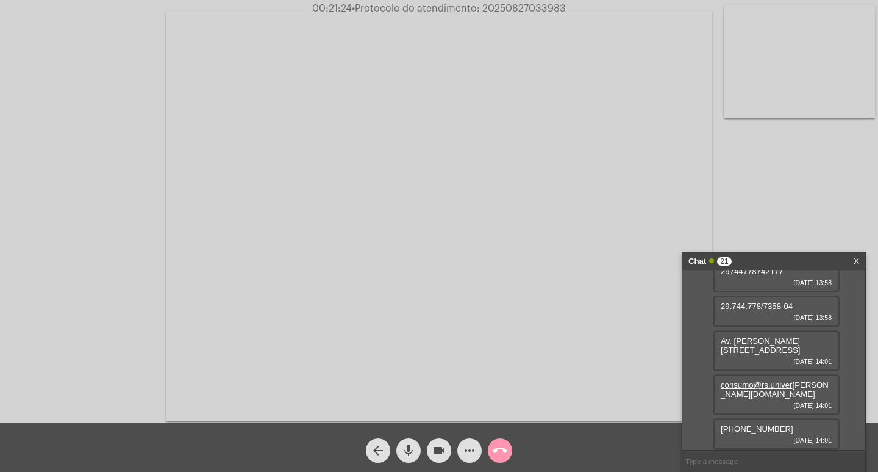
click at [411, 451] on mat-icon "mic" at bounding box center [408, 450] width 15 height 15
drag, startPoint x: 850, startPoint y: 396, endPoint x: 833, endPoint y: 386, distance: 19.7
click at [833, 386] on div "[URL][DOMAIN_NAME] [DATE] 13:52 [URL][DOMAIN_NAME] [DATE] 13:[PHONE_NUMBER]/024…" at bounding box center [774, 359] width 183 height 179
copy span "consumo@rs.univer [PERSON_NAME][DOMAIN_NAME]"
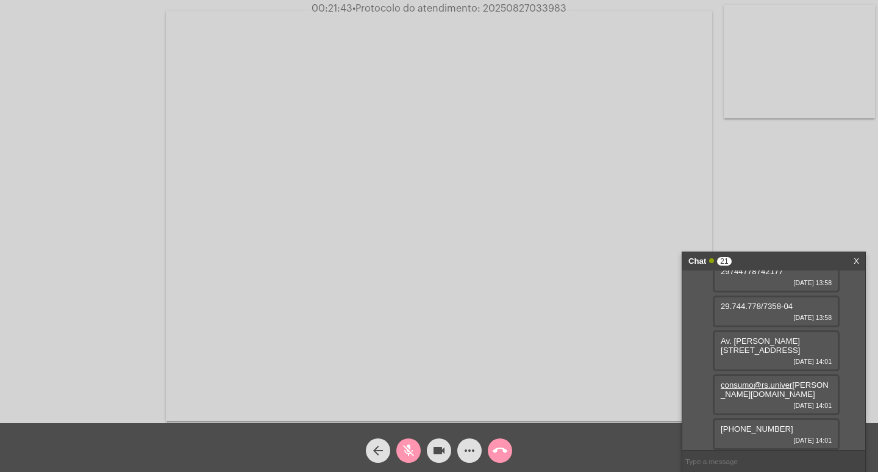
drag, startPoint x: 785, startPoint y: 425, endPoint x: 720, endPoint y: 431, distance: 64.9
click at [720, 431] on div "(51)32840766 [DATE] 14:01" at bounding box center [776, 434] width 127 height 32
copy span "[PHONE_NUMBER]"
click at [404, 448] on mat-icon "mic_off" at bounding box center [408, 450] width 15 height 15
click at [404, 448] on mat-icon "mic" at bounding box center [408, 450] width 15 height 15
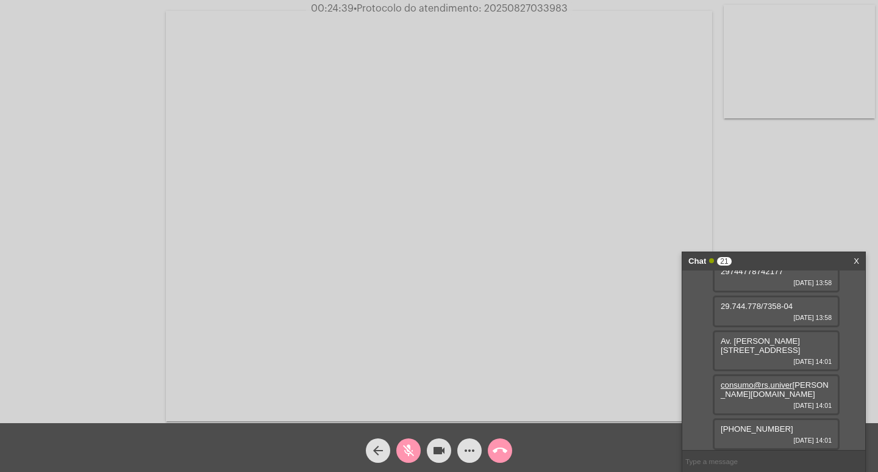
click at [429, 445] on button "videocam" at bounding box center [439, 450] width 24 height 24
click at [431, 448] on button "videocam_off" at bounding box center [439, 450] width 24 height 24
click at [415, 451] on mat-icon "mic_off" at bounding box center [408, 450] width 15 height 15
click at [408, 450] on mat-icon "mic" at bounding box center [408, 450] width 15 height 15
click at [408, 450] on mat-icon "mic_off" at bounding box center [408, 450] width 15 height 15
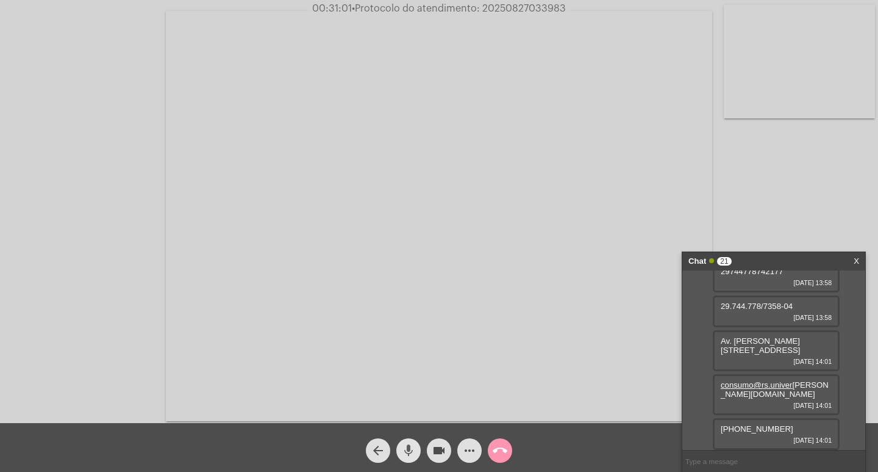
click at [408, 450] on mat-icon "mic" at bounding box center [408, 450] width 15 height 15
click at [442, 446] on mat-icon "videocam" at bounding box center [439, 450] width 15 height 15
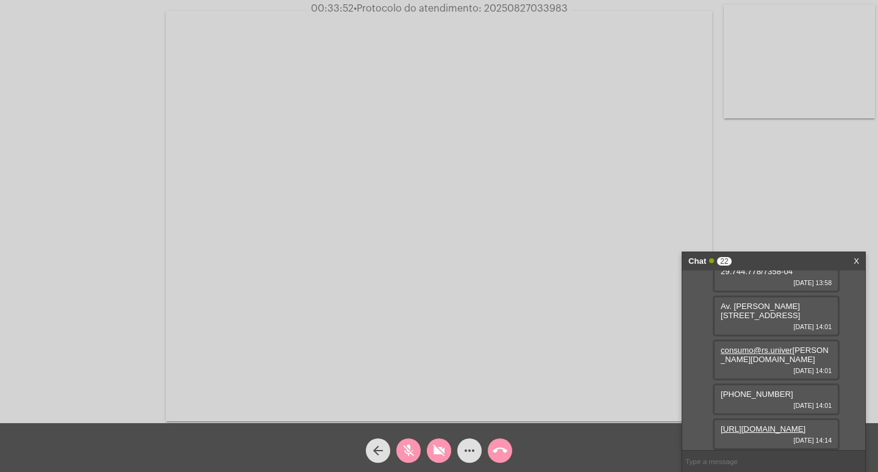
scroll to position [1302, 0]
click at [775, 424] on link "[URL][DOMAIN_NAME]" at bounding box center [763, 428] width 85 height 9
click at [431, 449] on button "videocam_off" at bounding box center [439, 450] width 24 height 24
click at [414, 448] on mat-icon "mic_off" at bounding box center [408, 450] width 15 height 15
click at [411, 453] on mat-icon "mic" at bounding box center [408, 450] width 15 height 15
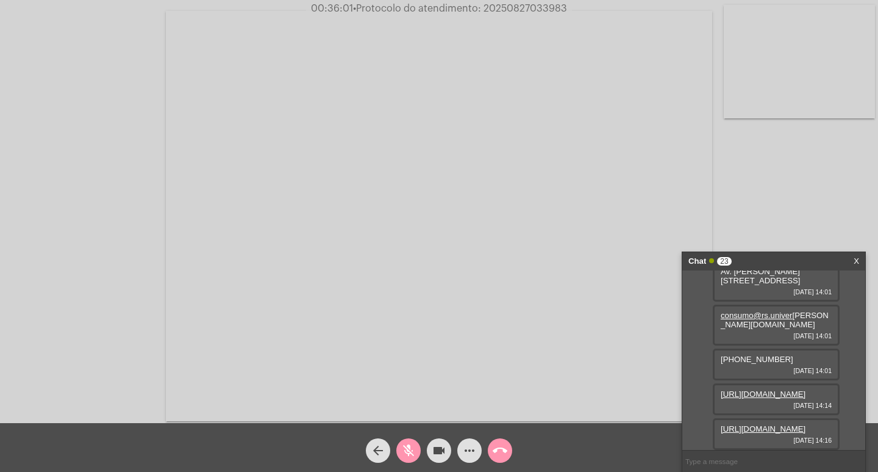
click at [759, 398] on link "[URL][DOMAIN_NAME]" at bounding box center [763, 393] width 85 height 9
click at [753, 424] on link "[URL][DOMAIN_NAME]" at bounding box center [763, 428] width 85 height 9
click at [414, 439] on span "mic_off" at bounding box center [408, 450] width 15 height 24
click at [414, 439] on span "mic" at bounding box center [408, 450] width 15 height 24
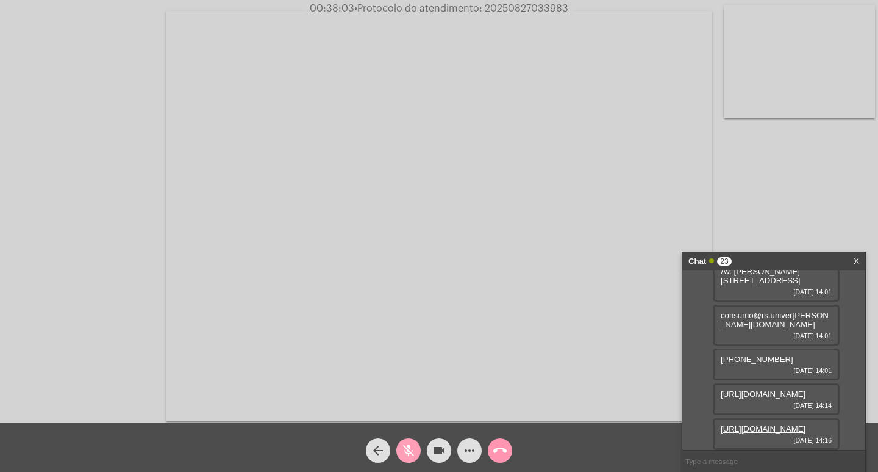
click at [417, 442] on button "mic_off" at bounding box center [409, 450] width 24 height 24
click at [406, 453] on mat-icon "mic" at bounding box center [408, 450] width 15 height 15
click at [433, 453] on mat-icon "videocam" at bounding box center [439, 450] width 15 height 15
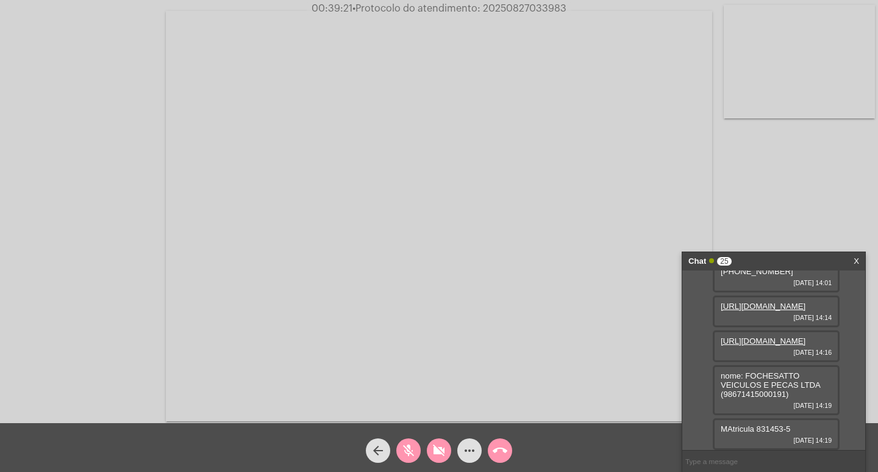
scroll to position [1452, 0]
click at [433, 447] on mat-icon "videocam_off" at bounding box center [439, 450] width 15 height 15
click at [403, 455] on mat-icon "mic_off" at bounding box center [408, 450] width 15 height 15
click at [403, 455] on mat-icon "mic" at bounding box center [408, 450] width 15 height 15
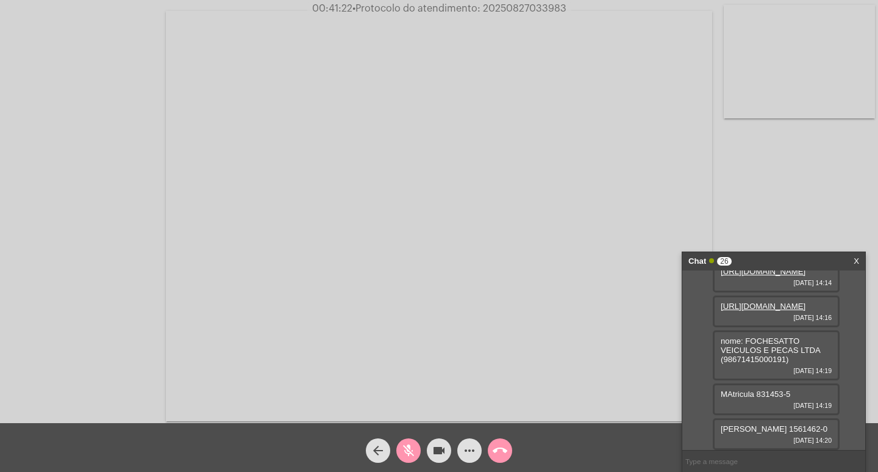
click at [404, 456] on mat-icon "mic_off" at bounding box center [408, 450] width 15 height 15
click at [404, 456] on mat-icon "mic" at bounding box center [408, 450] width 15 height 15
click at [446, 446] on mat-icon "videocam" at bounding box center [439, 450] width 15 height 15
click at [433, 454] on mat-icon "videocam_off" at bounding box center [439, 450] width 15 height 15
click at [417, 448] on button "mic_off" at bounding box center [409, 450] width 24 height 24
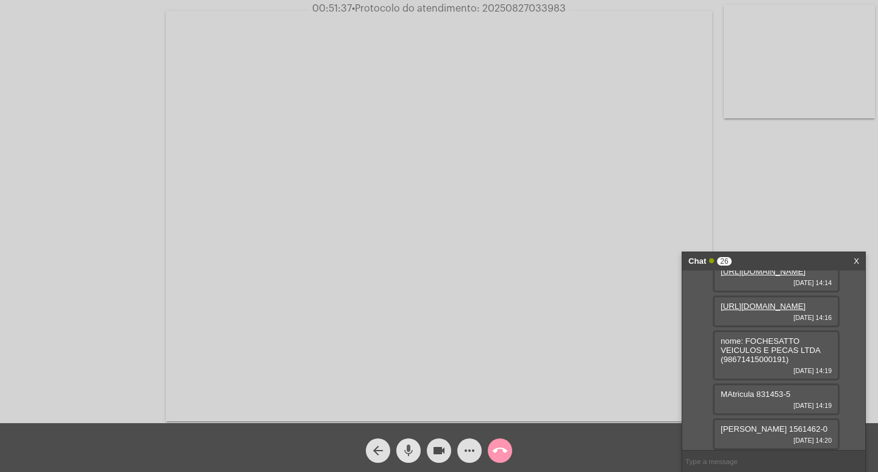
click at [403, 445] on mat-icon "mic" at bounding box center [408, 450] width 15 height 15
click at [434, 453] on mat-icon "videocam" at bounding box center [439, 450] width 15 height 15
click at [759, 276] on link "[URL][DOMAIN_NAME]" at bounding box center [763, 271] width 85 height 9
click at [734, 310] on link "[URL][DOMAIN_NAME]" at bounding box center [763, 305] width 85 height 9
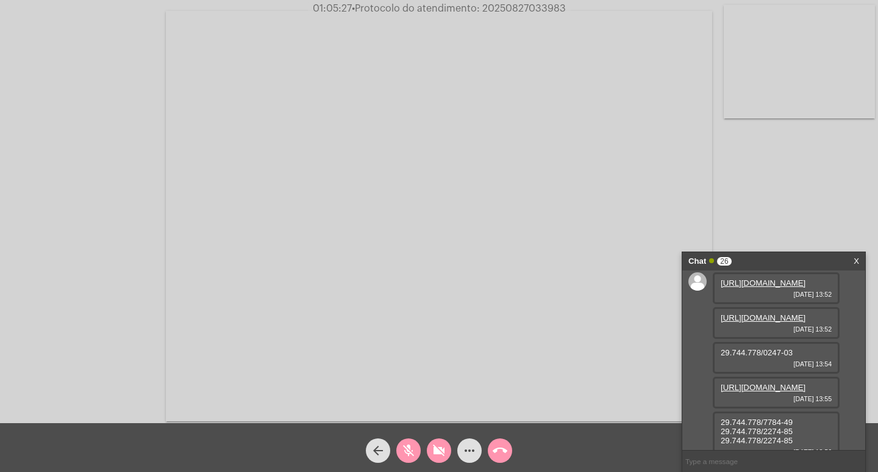
scroll to position [0, 0]
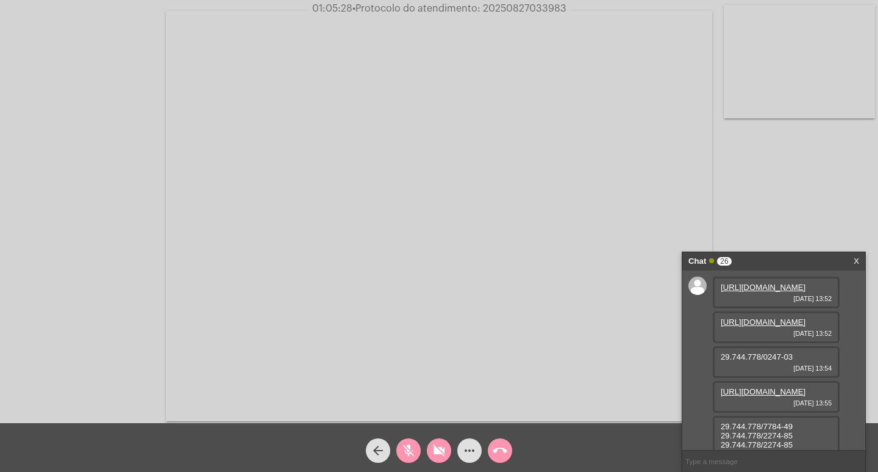
click at [762, 326] on link "[URL][DOMAIN_NAME]" at bounding box center [763, 321] width 85 height 9
click at [770, 292] on link "[URL][DOMAIN_NAME]" at bounding box center [763, 286] width 85 height 9
click at [444, 452] on mat-icon "videocam_off" at bounding box center [439, 450] width 15 height 15
click at [406, 439] on span "mic_off" at bounding box center [408, 450] width 15 height 24
drag, startPoint x: 485, startPoint y: 8, endPoint x: 566, endPoint y: 4, distance: 81.2
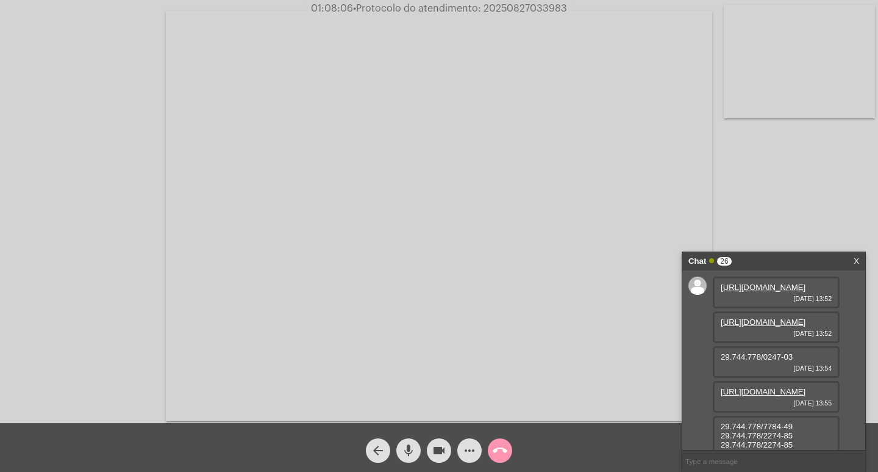
click at [566, 4] on span "01:08:06 • Protocolo do atendimento: 20250827033983" at bounding box center [439, 8] width 266 height 12
copy span "20250827033983"
click at [507, 452] on mat-icon "call_end" at bounding box center [500, 450] width 15 height 15
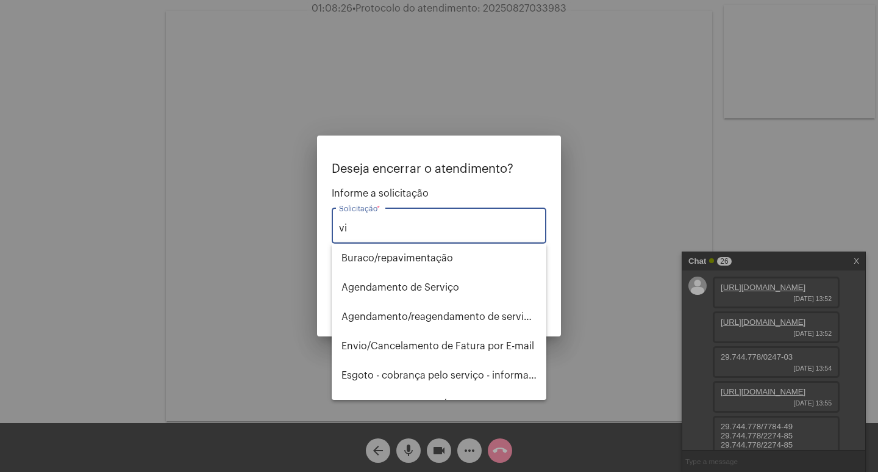
type input "v"
type input "t"
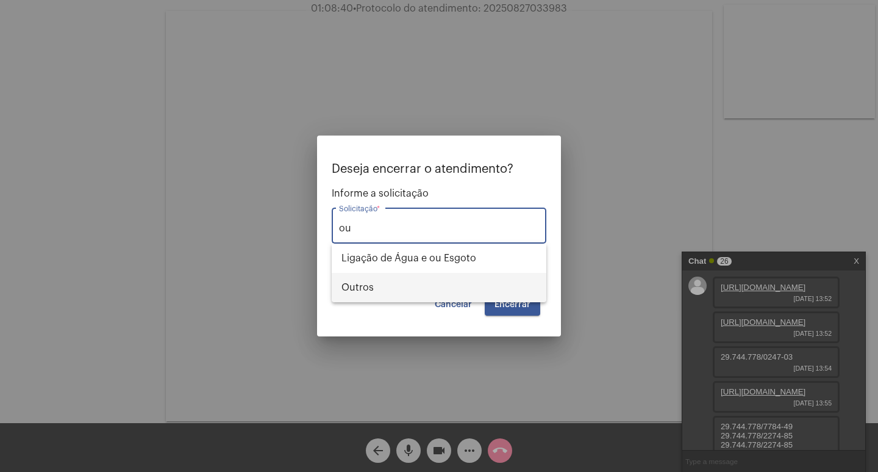
click at [432, 281] on span "Outros" at bounding box center [439, 287] width 195 height 29
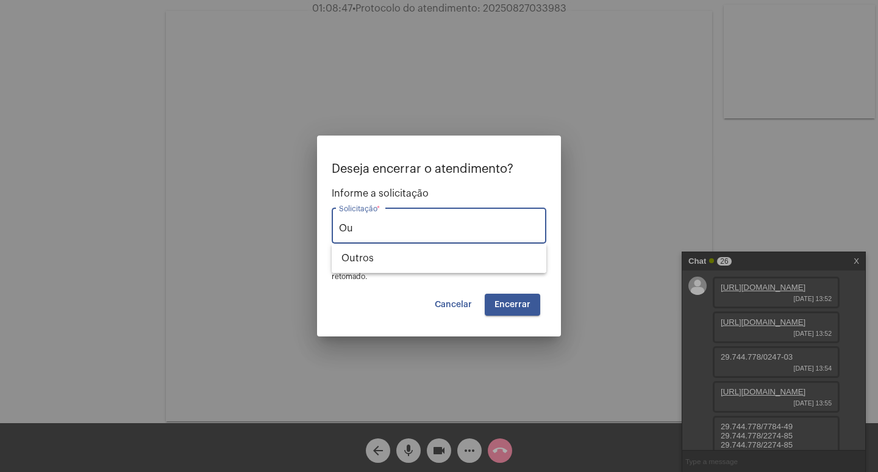
type input "O"
click at [416, 251] on span "⁠Grandes clientes" at bounding box center [439, 257] width 195 height 29
type input "⁠"
click at [447, 251] on span "Outros" at bounding box center [439, 257] width 195 height 29
type input "Outros"
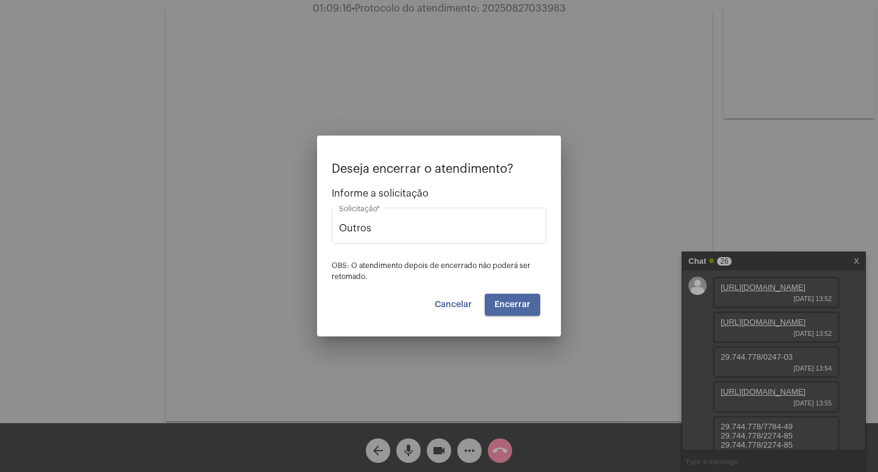
click at [489, 298] on button "Encerrar" at bounding box center [513, 304] width 56 height 22
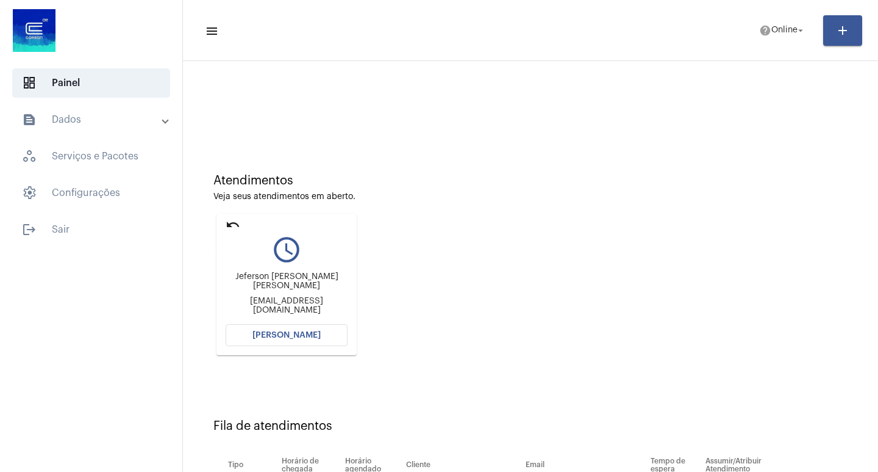
click at [231, 225] on mat-icon "undo" at bounding box center [233, 224] width 15 height 15
click at [759, 29] on mat-icon "help" at bounding box center [765, 30] width 12 height 12
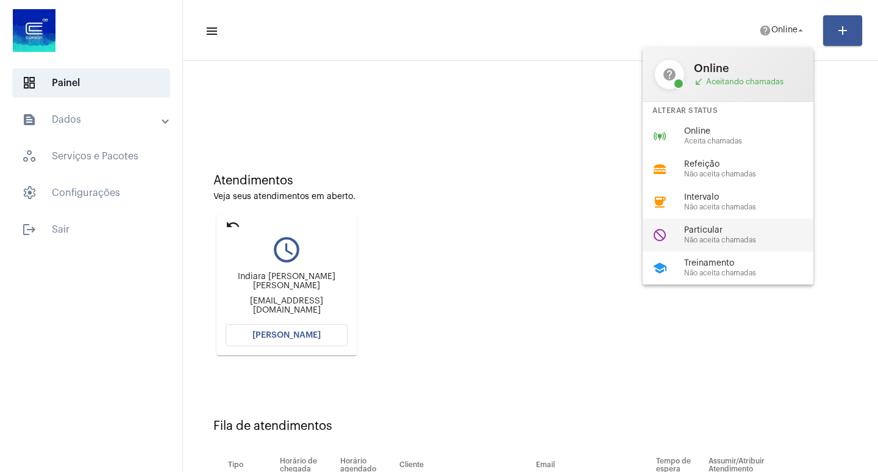
click at [722, 232] on span "Particular" at bounding box center [753, 230] width 139 height 9
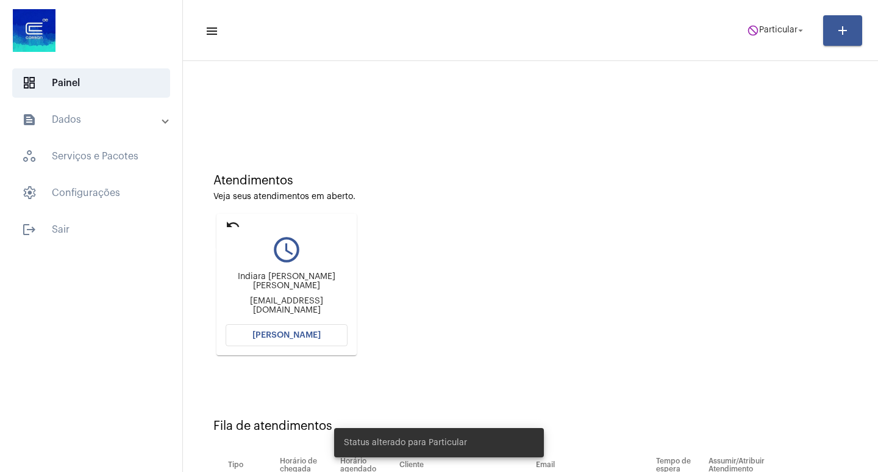
click at [230, 221] on mat-icon "undo" at bounding box center [233, 224] width 15 height 15
